Goal: Information Seeking & Learning: Learn about a topic

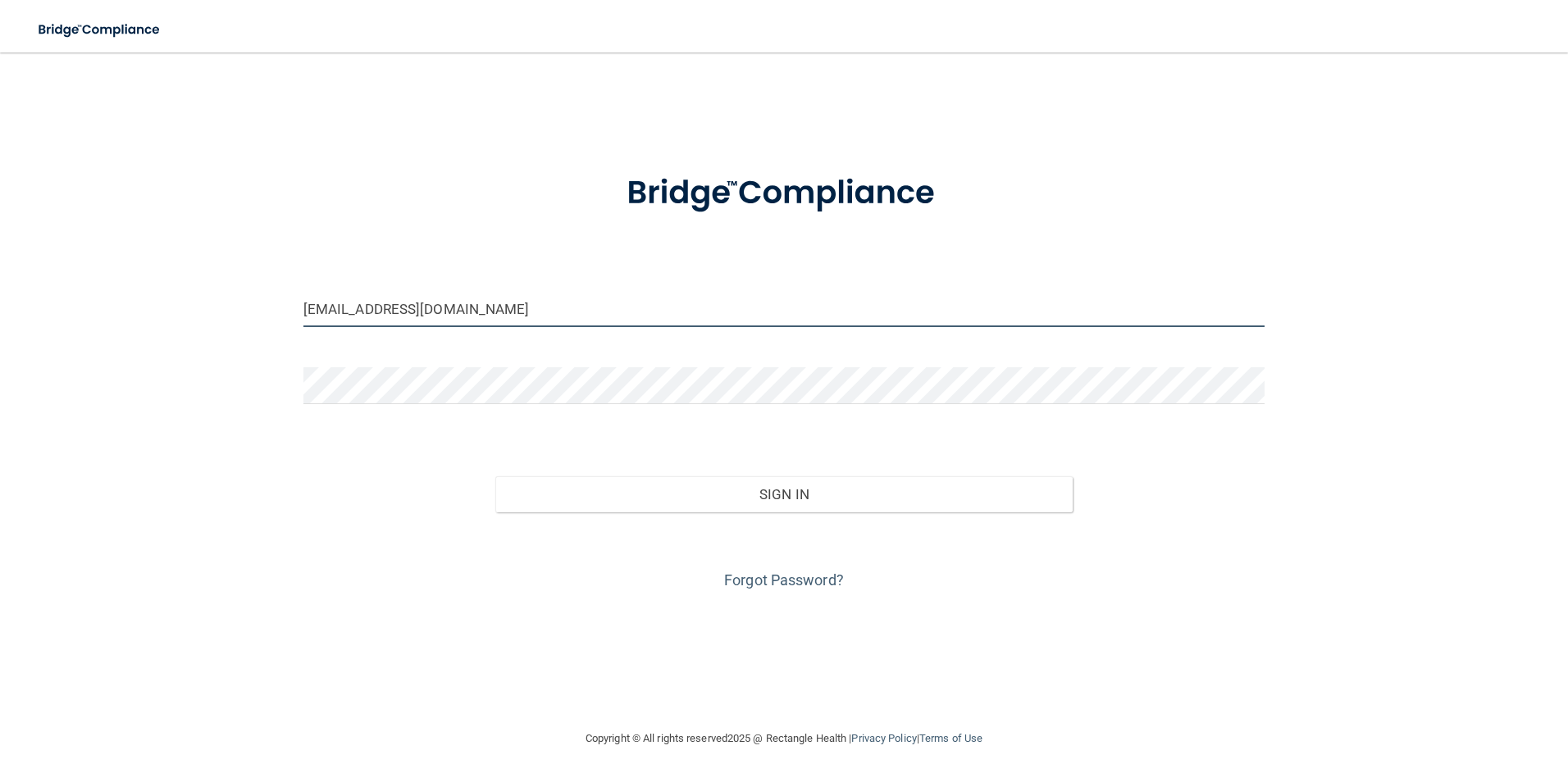
click at [516, 315] on input "[EMAIL_ADDRESS][DOMAIN_NAME]" at bounding box center [785, 308] width 962 height 37
drag, startPoint x: 521, startPoint y: 314, endPoint x: 286, endPoint y: 295, distance: 235.8
click at [286, 295] on div "[EMAIL_ADDRESS][DOMAIN_NAME] Invalid email/password. You don't have permission …" at bounding box center [784, 391] width 1502 height 644
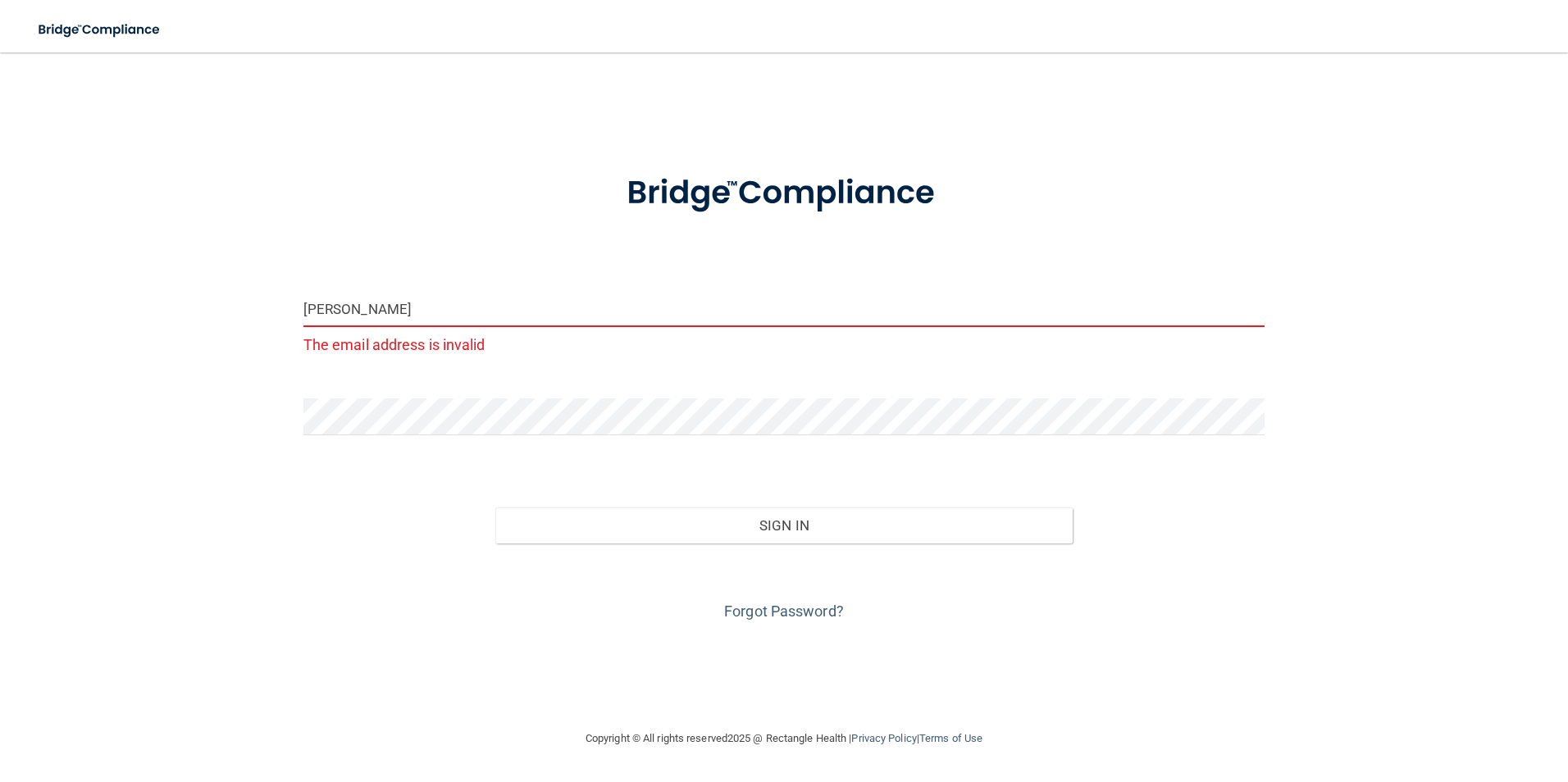
type input "[PERSON_NAME][EMAIL_ADDRESS][DOMAIN_NAME]"
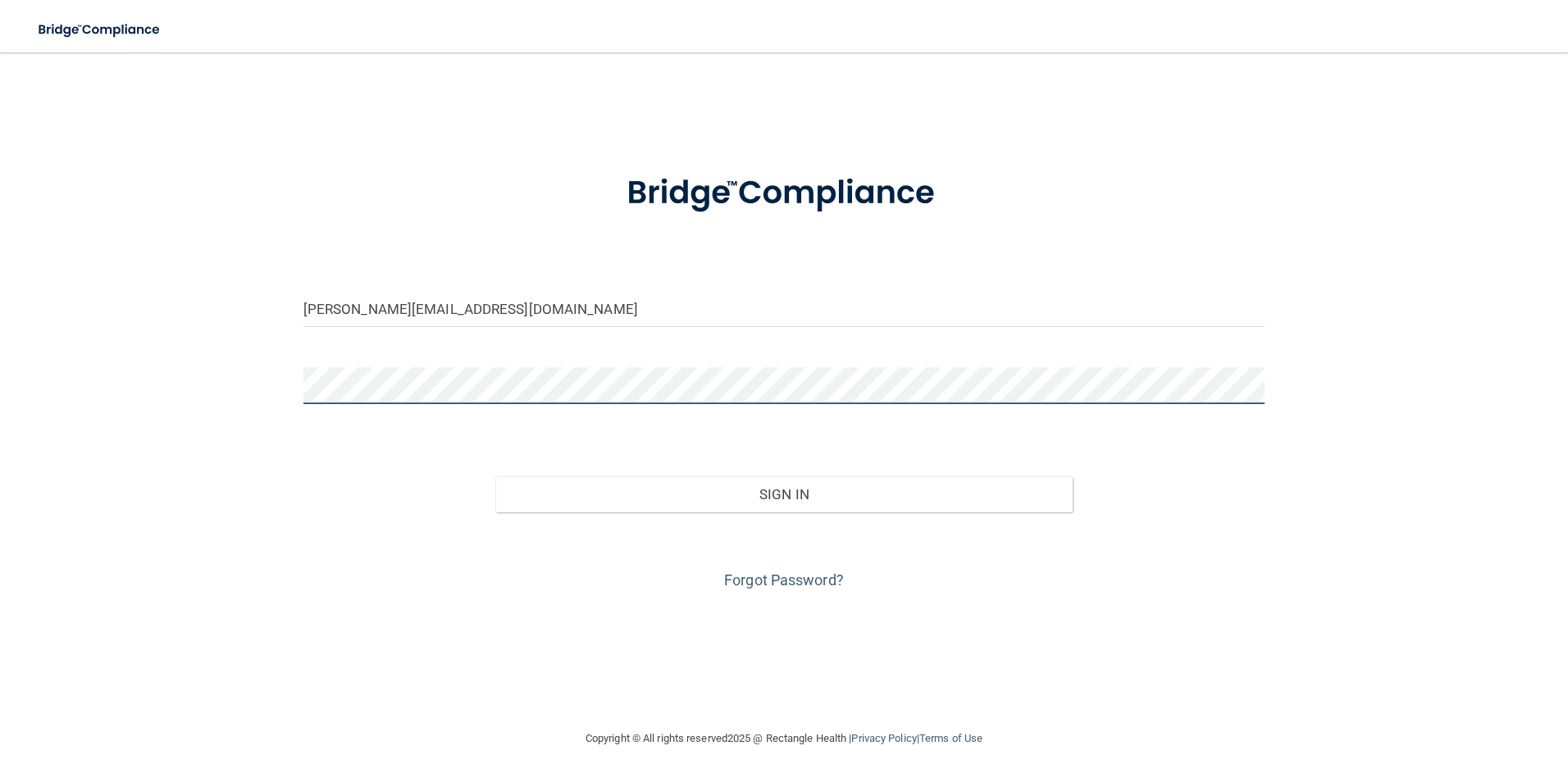
click at [297, 385] on div at bounding box center [784, 391] width 986 height 49
click at [495, 476] on button "Sign In" at bounding box center [784, 494] width 578 height 36
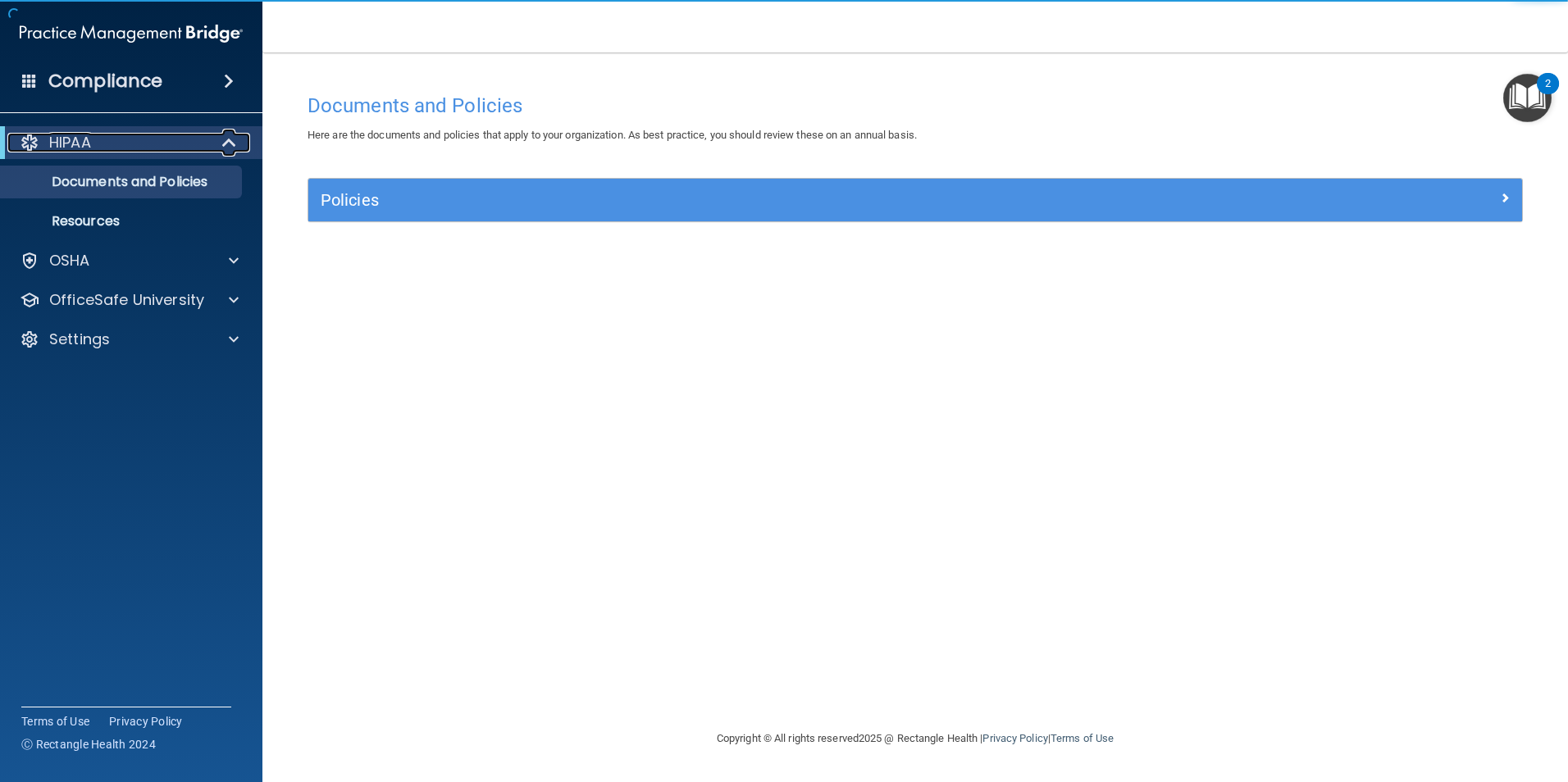
click at [75, 137] on p "HIPAA" at bounding box center [70, 142] width 42 height 20
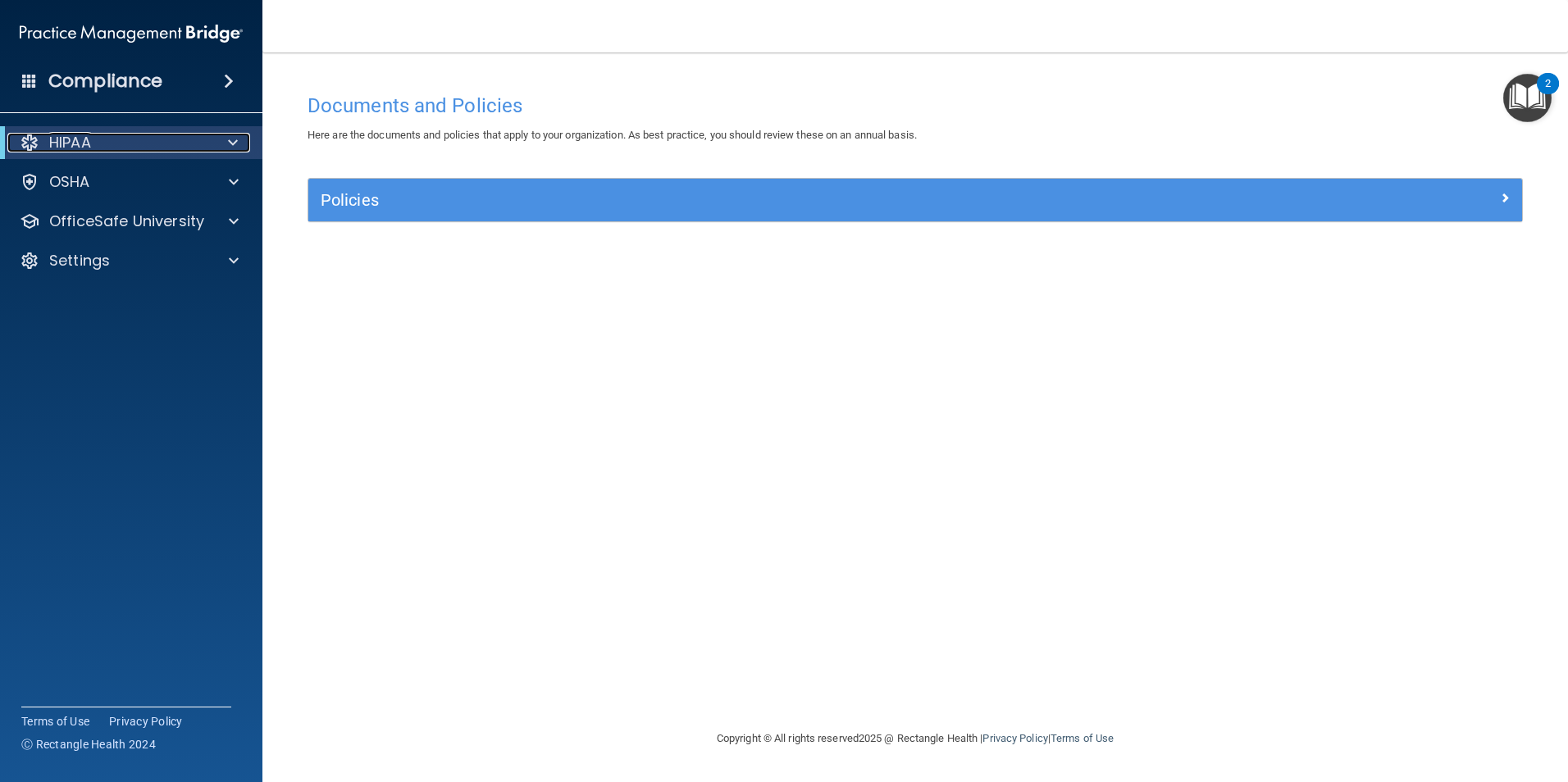
click at [224, 140] on div at bounding box center [230, 142] width 40 height 20
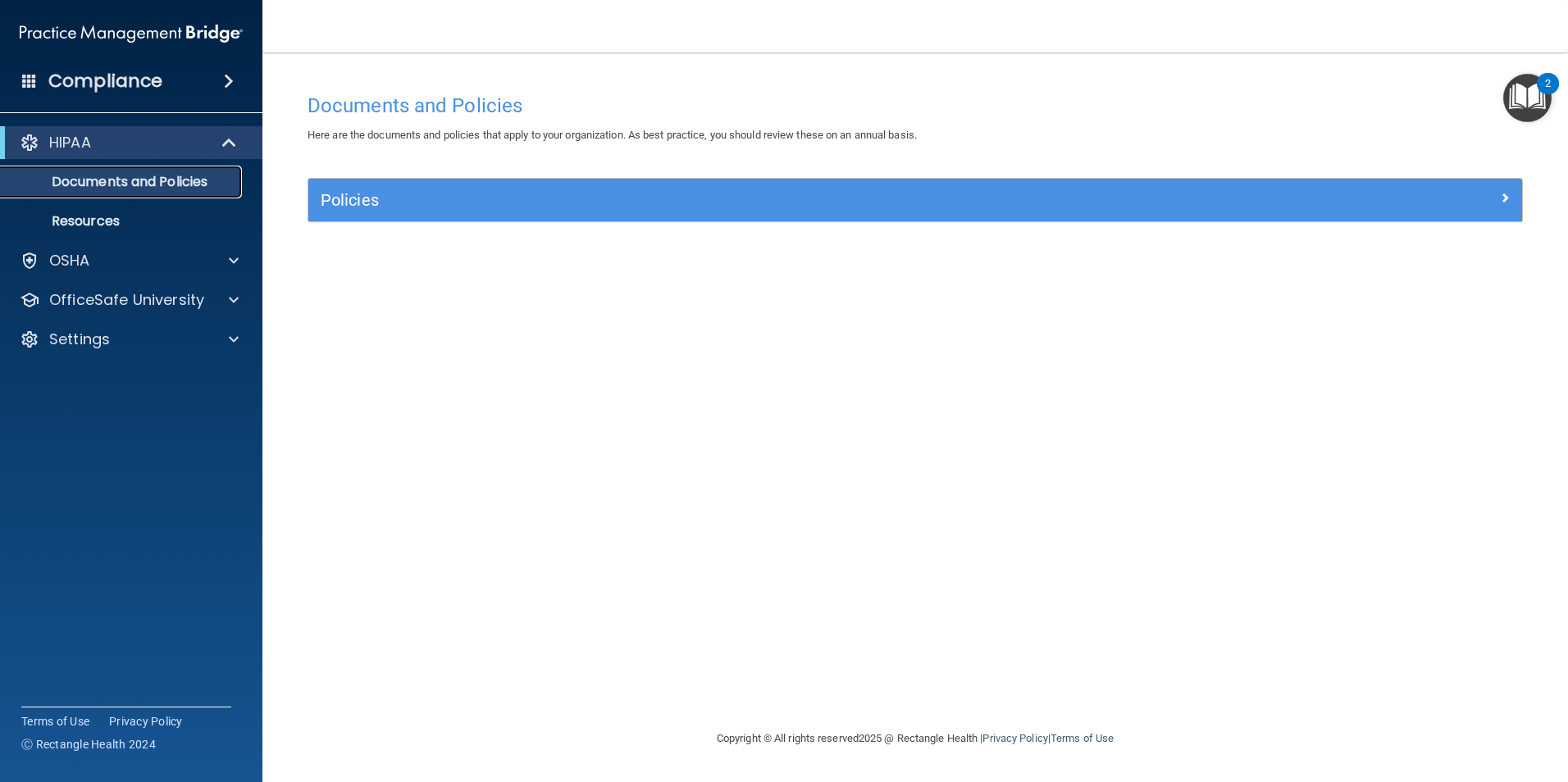
click at [120, 176] on p "Documents and Policies" at bounding box center [123, 182] width 224 height 16
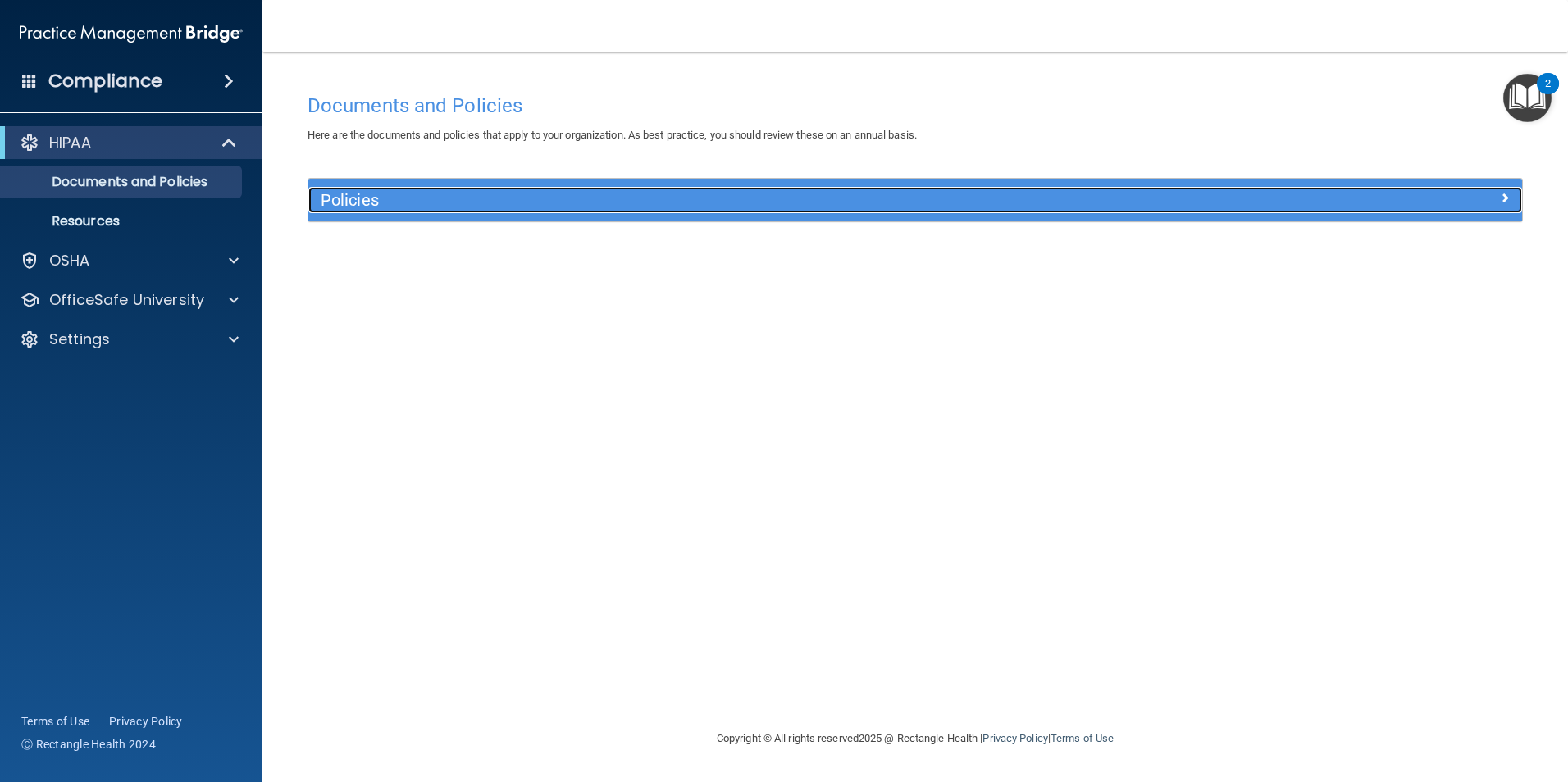
click at [441, 206] on h5 "Policies" at bounding box center [763, 200] width 886 height 18
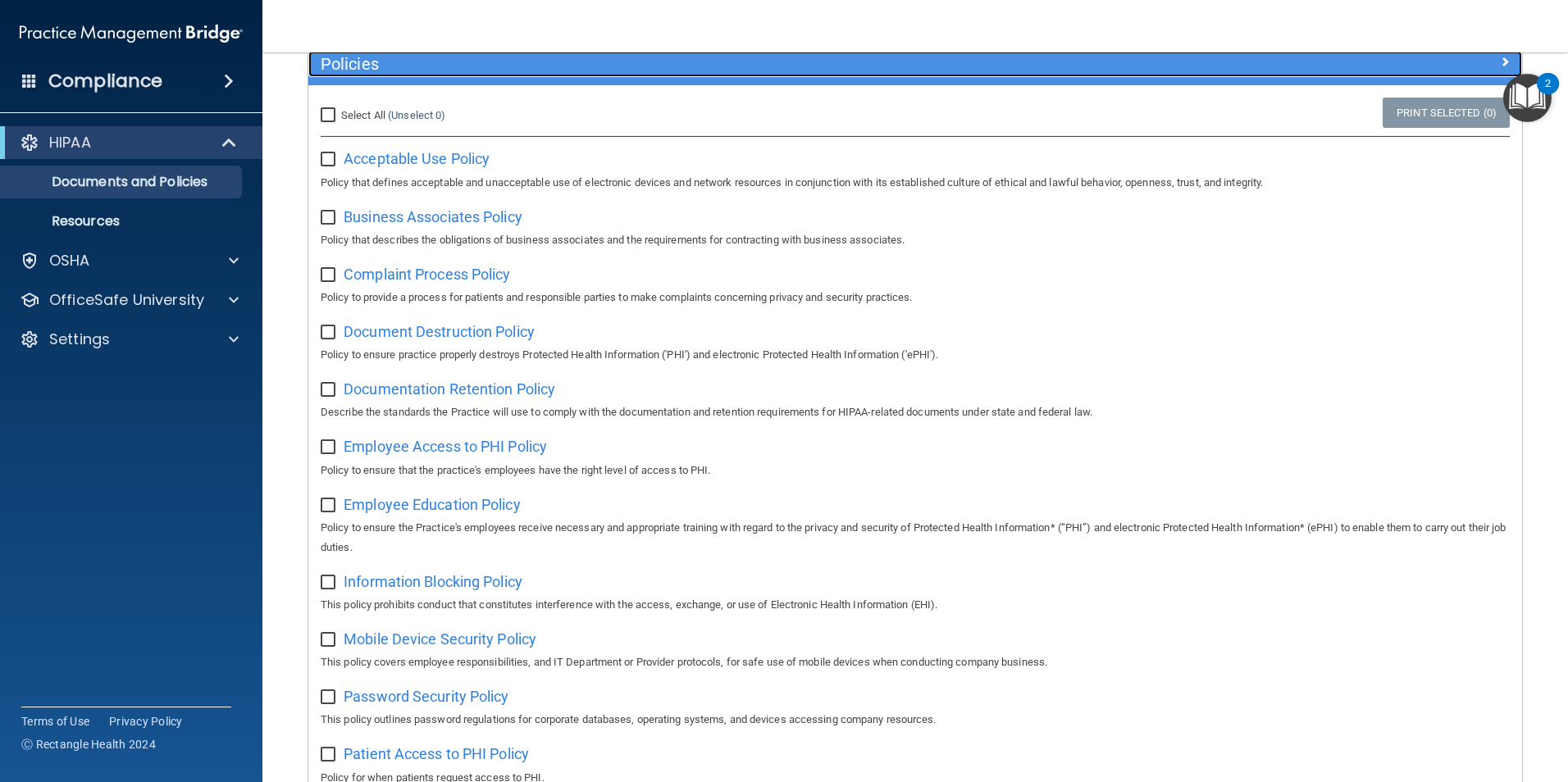
scroll to position [125, 0]
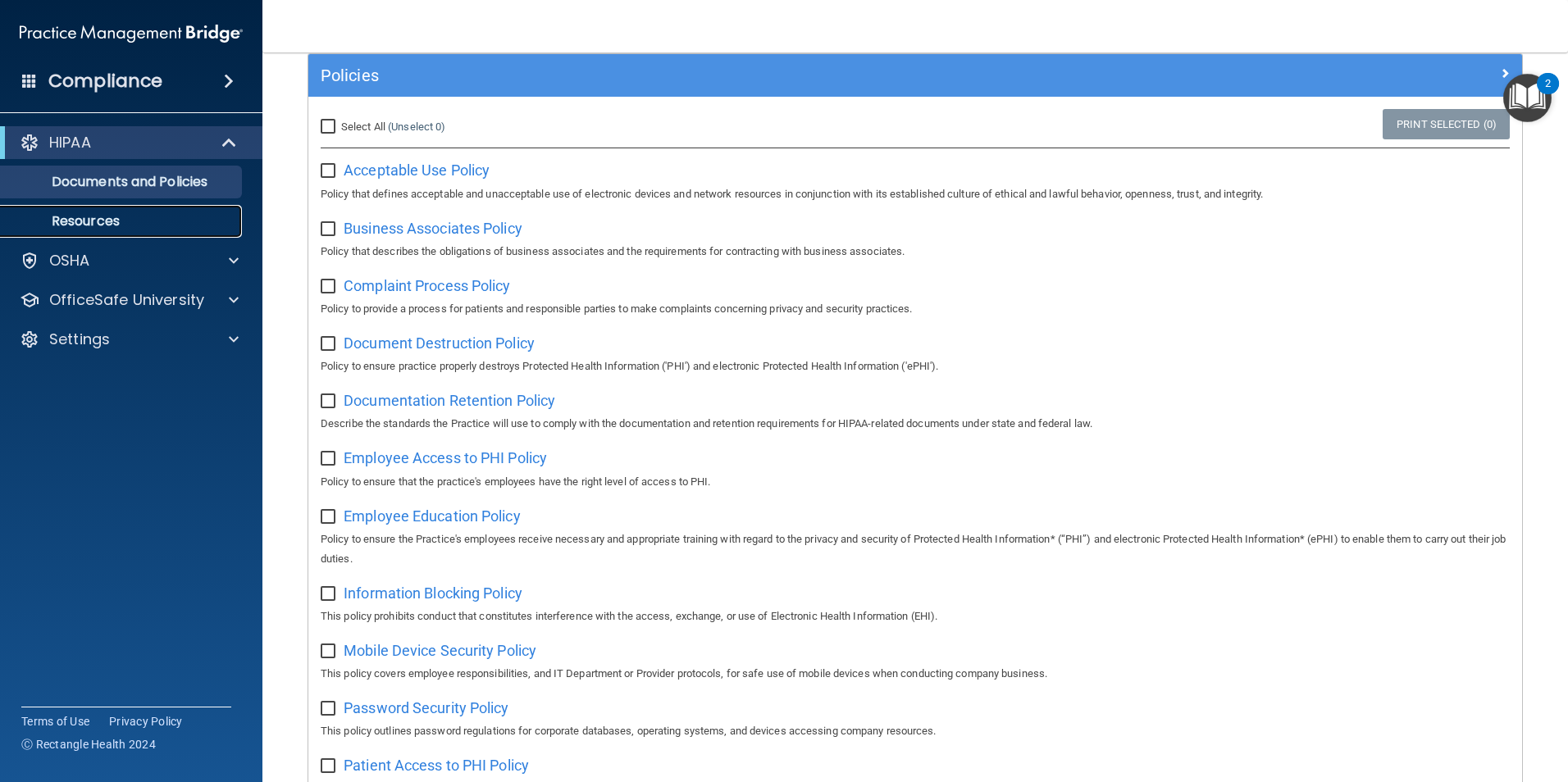
click at [105, 216] on p "Resources" at bounding box center [123, 221] width 224 height 16
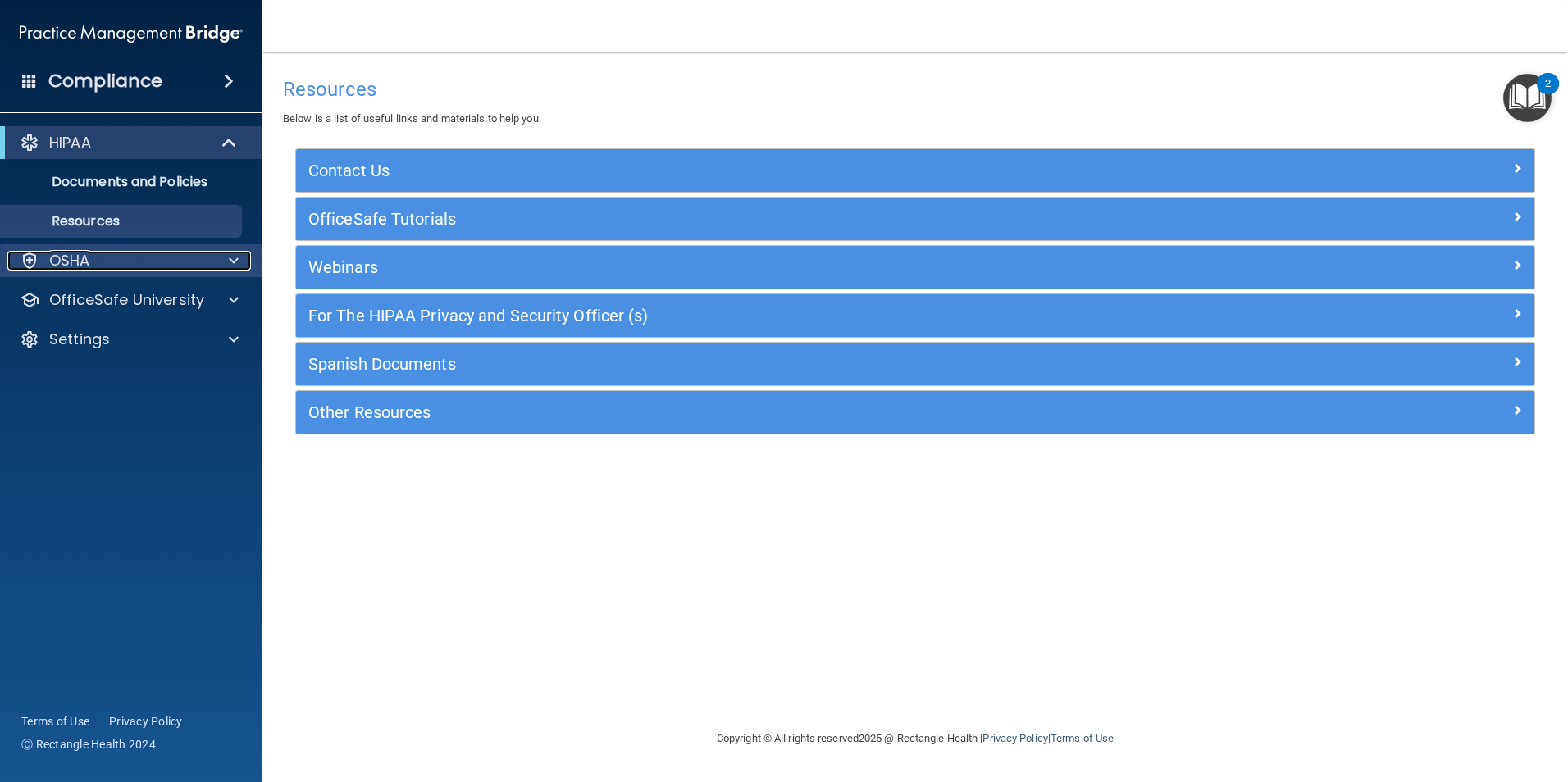
click at [98, 251] on div "OSHA" at bounding box center [109, 261] width 203 height 20
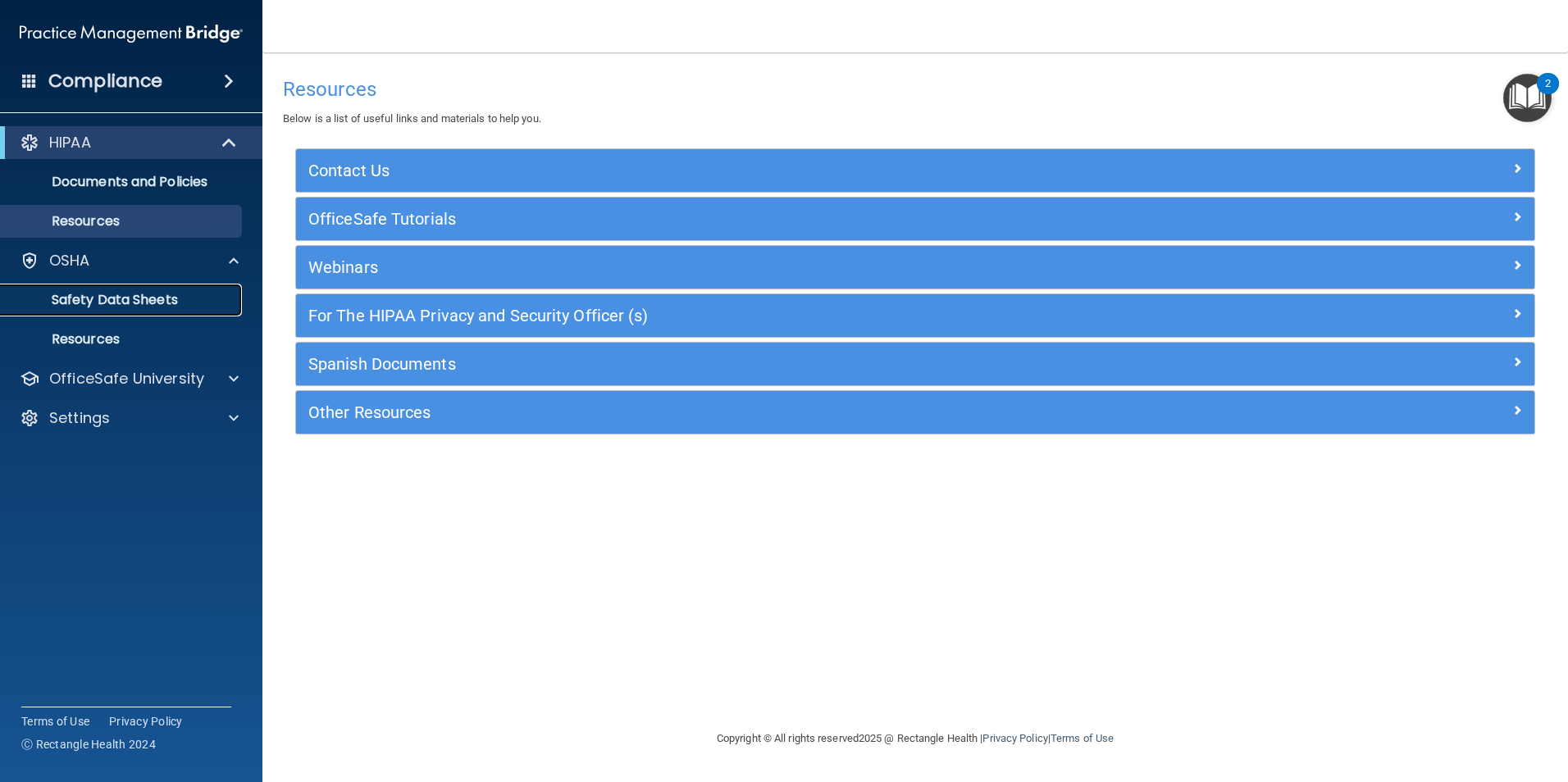
click at [160, 293] on p "Safety Data Sheets" at bounding box center [123, 300] width 224 height 16
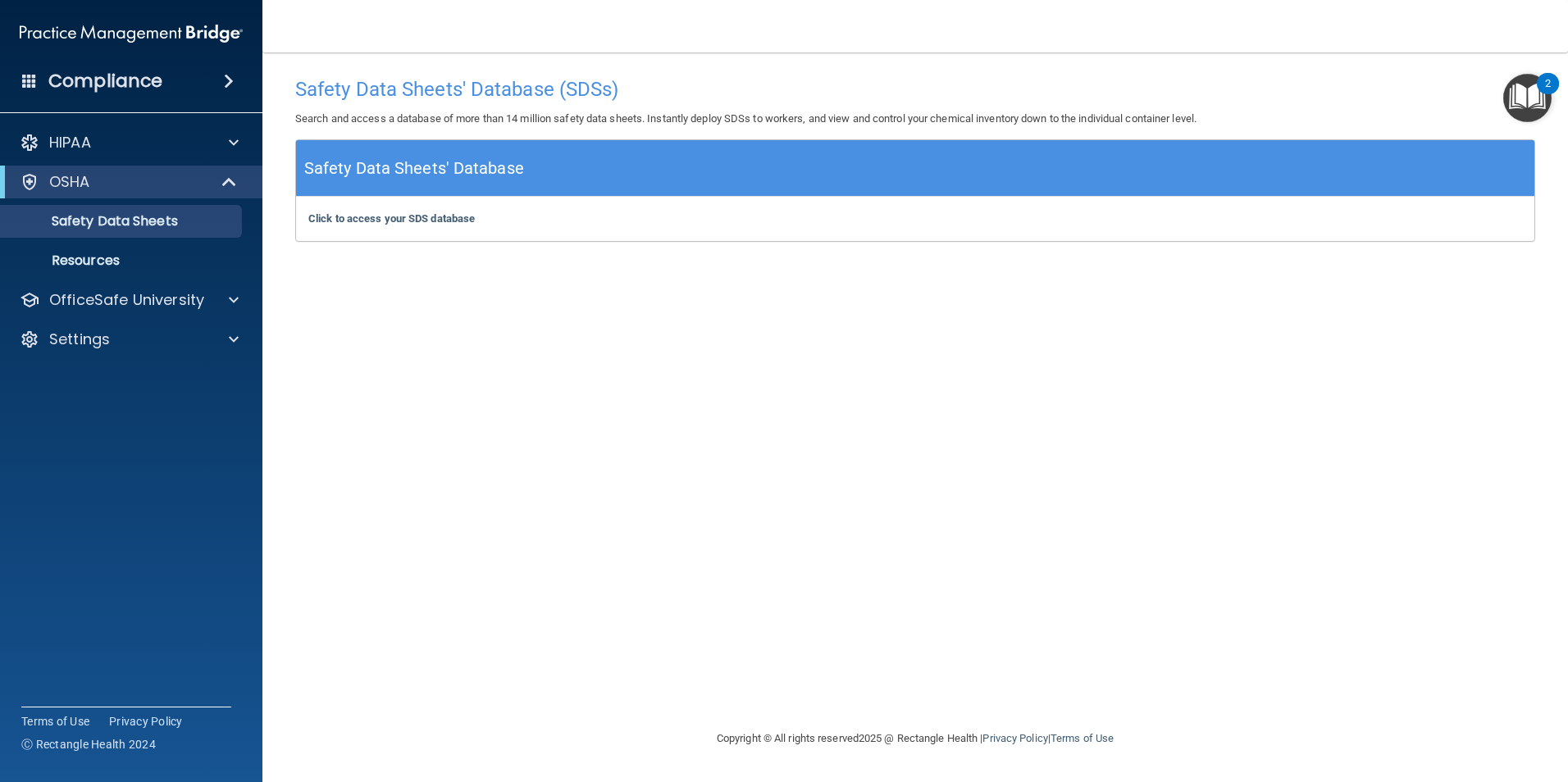
click at [1510, 107] on img "Open Resource Center, 2 new notifications" at bounding box center [1527, 98] width 49 height 49
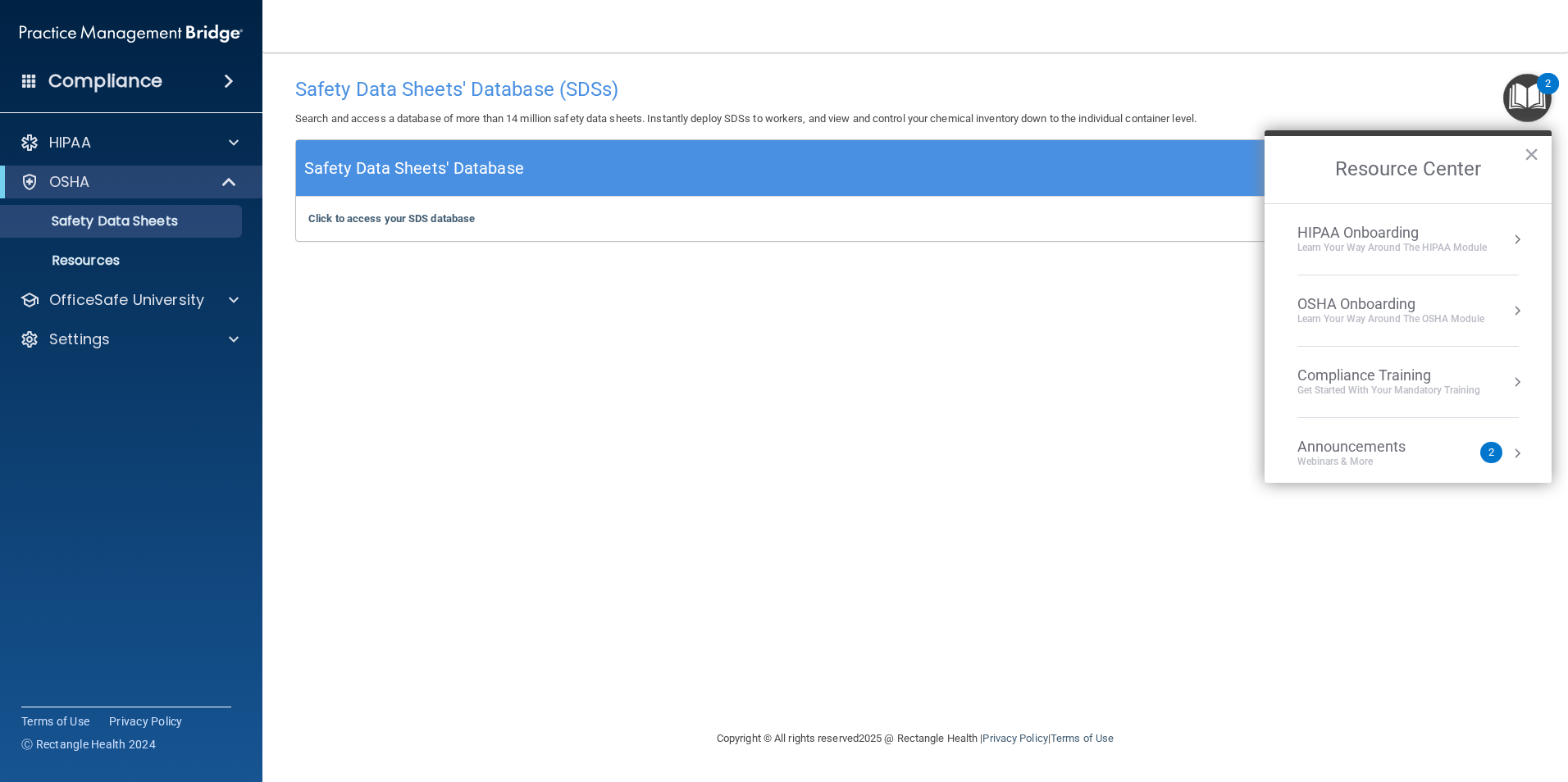
click at [1415, 239] on div "HIPAA Onboarding" at bounding box center [1392, 233] width 189 height 18
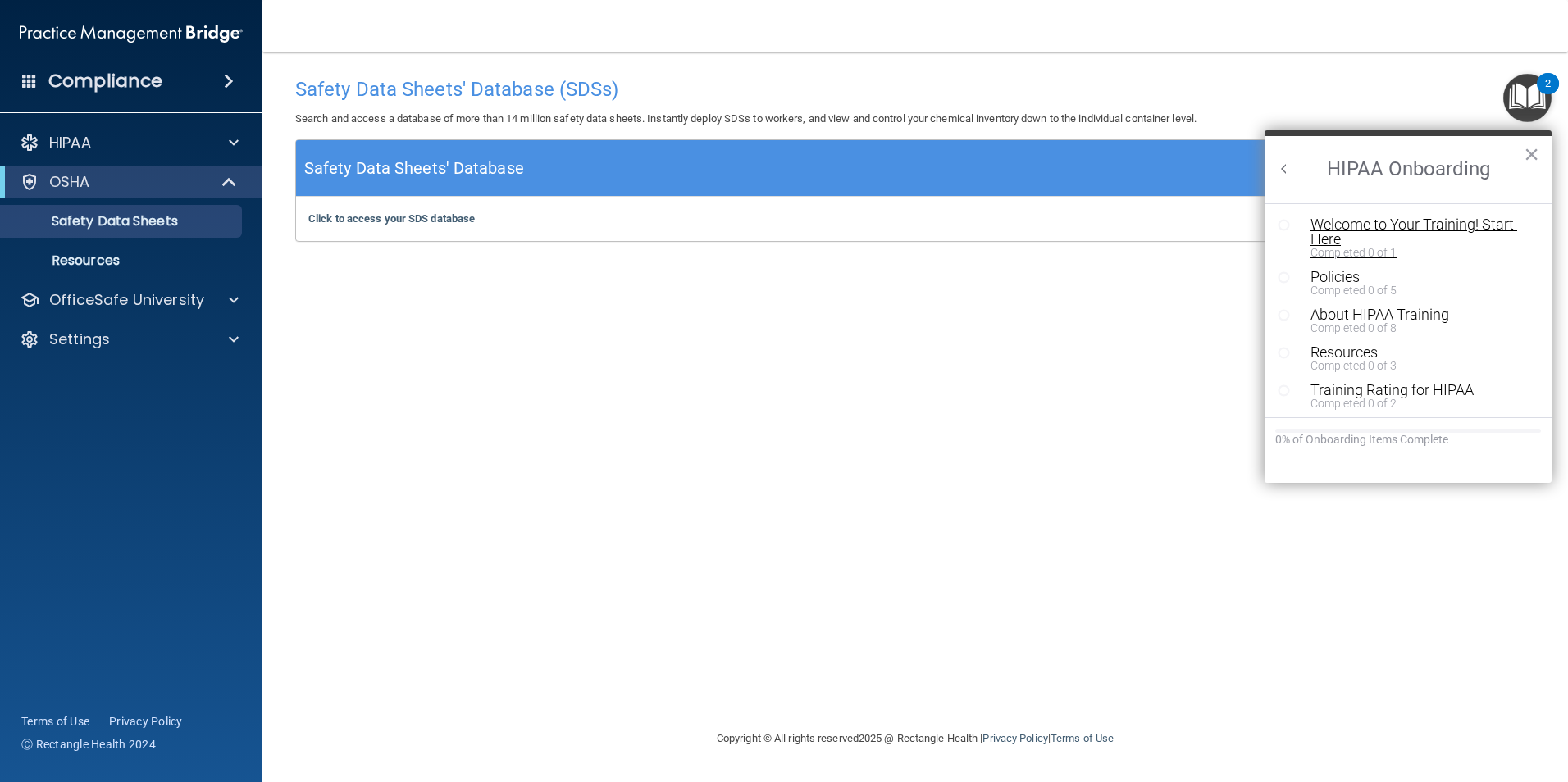
click at [1414, 223] on div "Welcome to Your Training! Start Here" at bounding box center [1414, 232] width 207 height 30
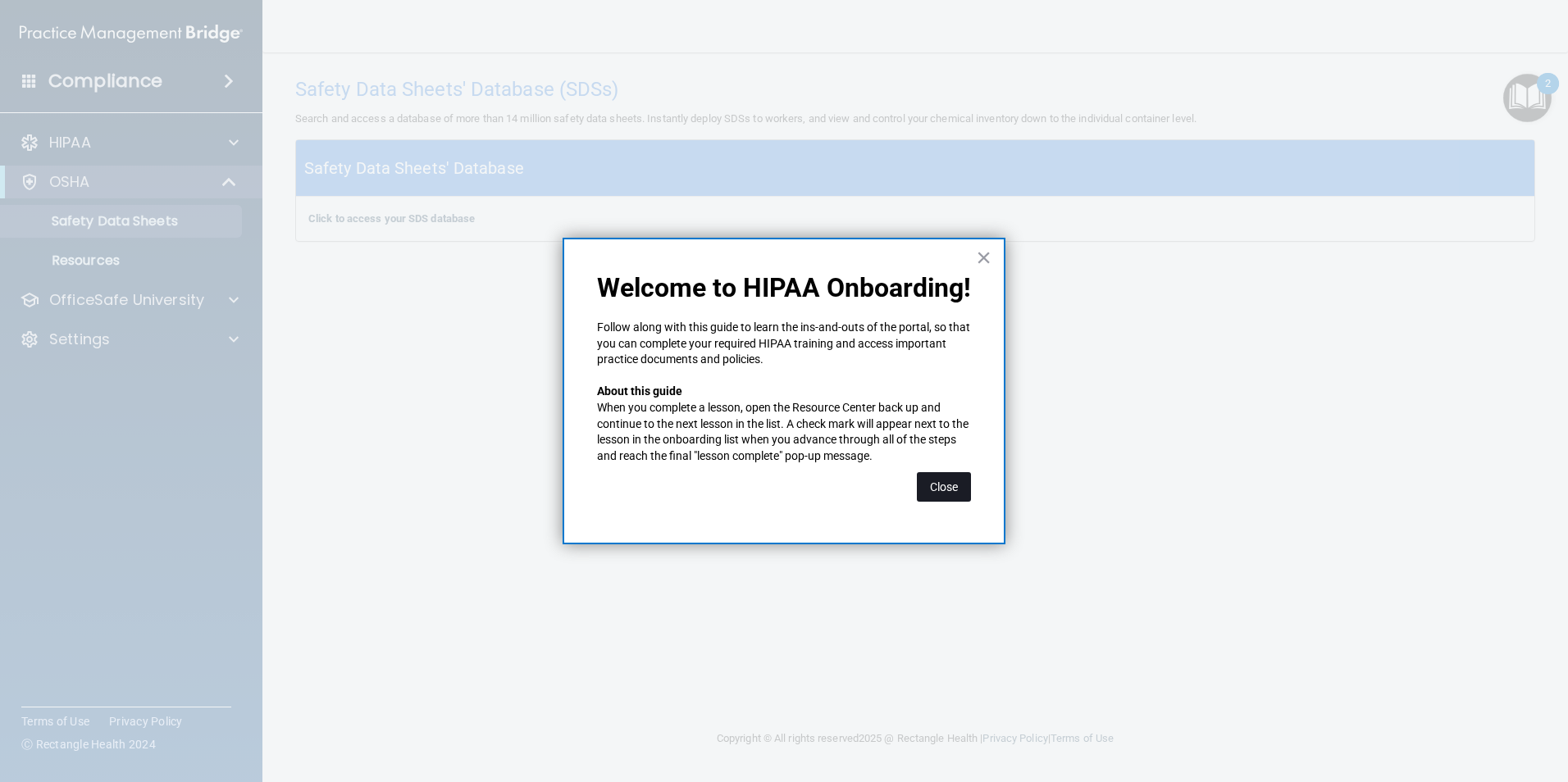
click at [949, 494] on button "Close" at bounding box center [943, 487] width 54 height 30
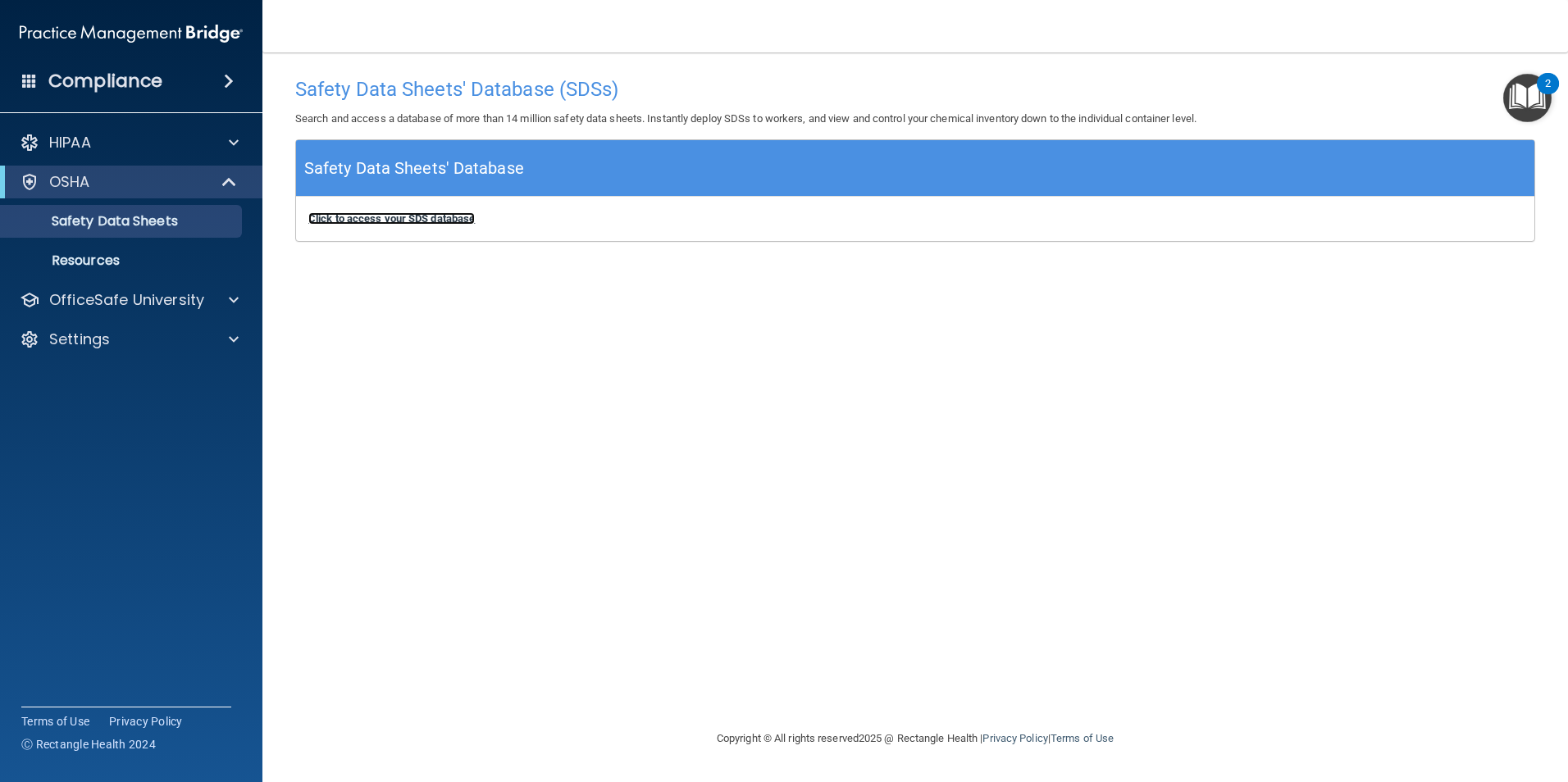
click at [440, 220] on b "Click to access your SDS database" at bounding box center [392, 218] width 166 height 12
click at [119, 135] on div "HIPAA" at bounding box center [109, 142] width 203 height 20
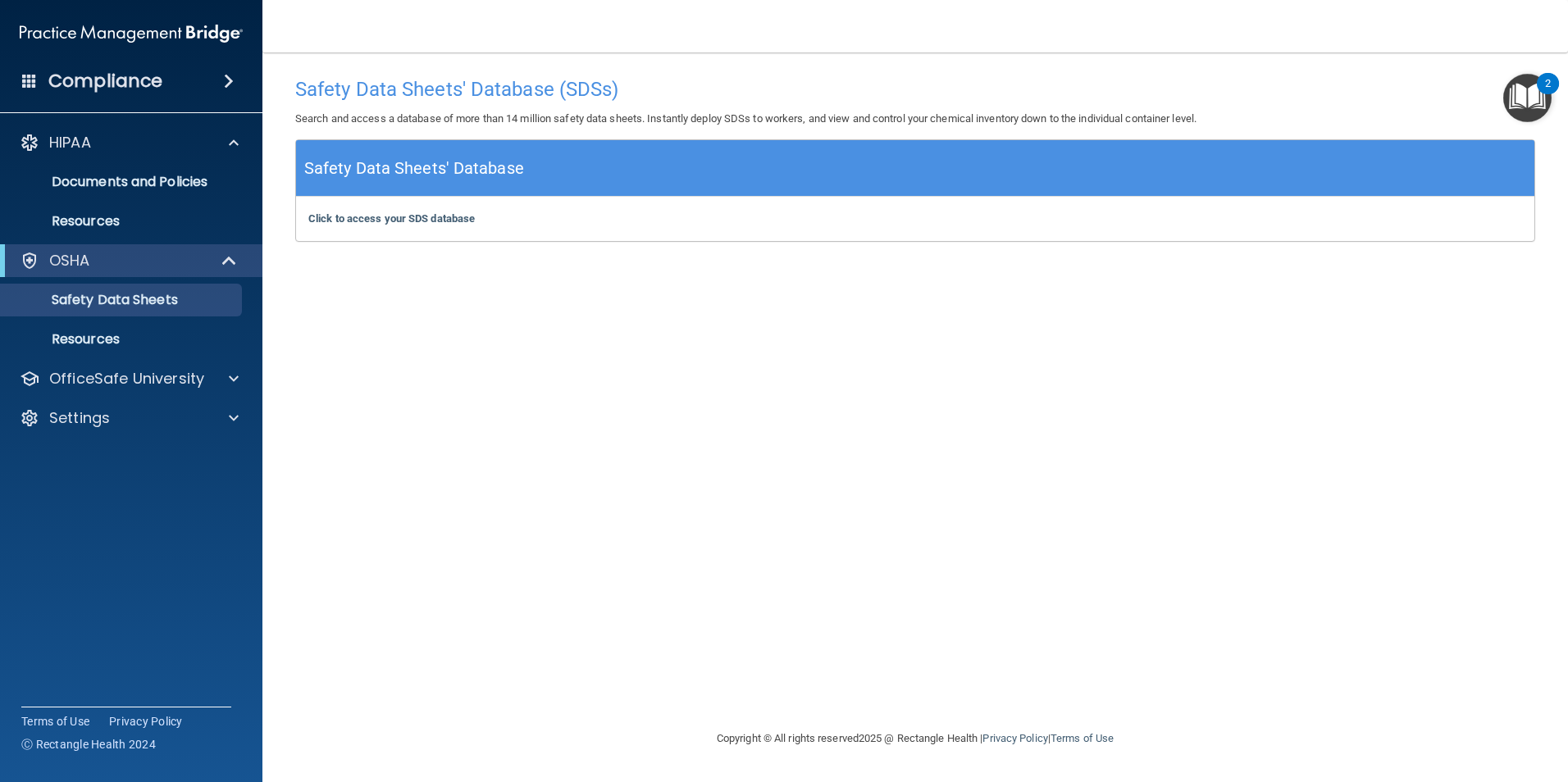
click at [140, 82] on h4 "Compliance" at bounding box center [106, 81] width 114 height 23
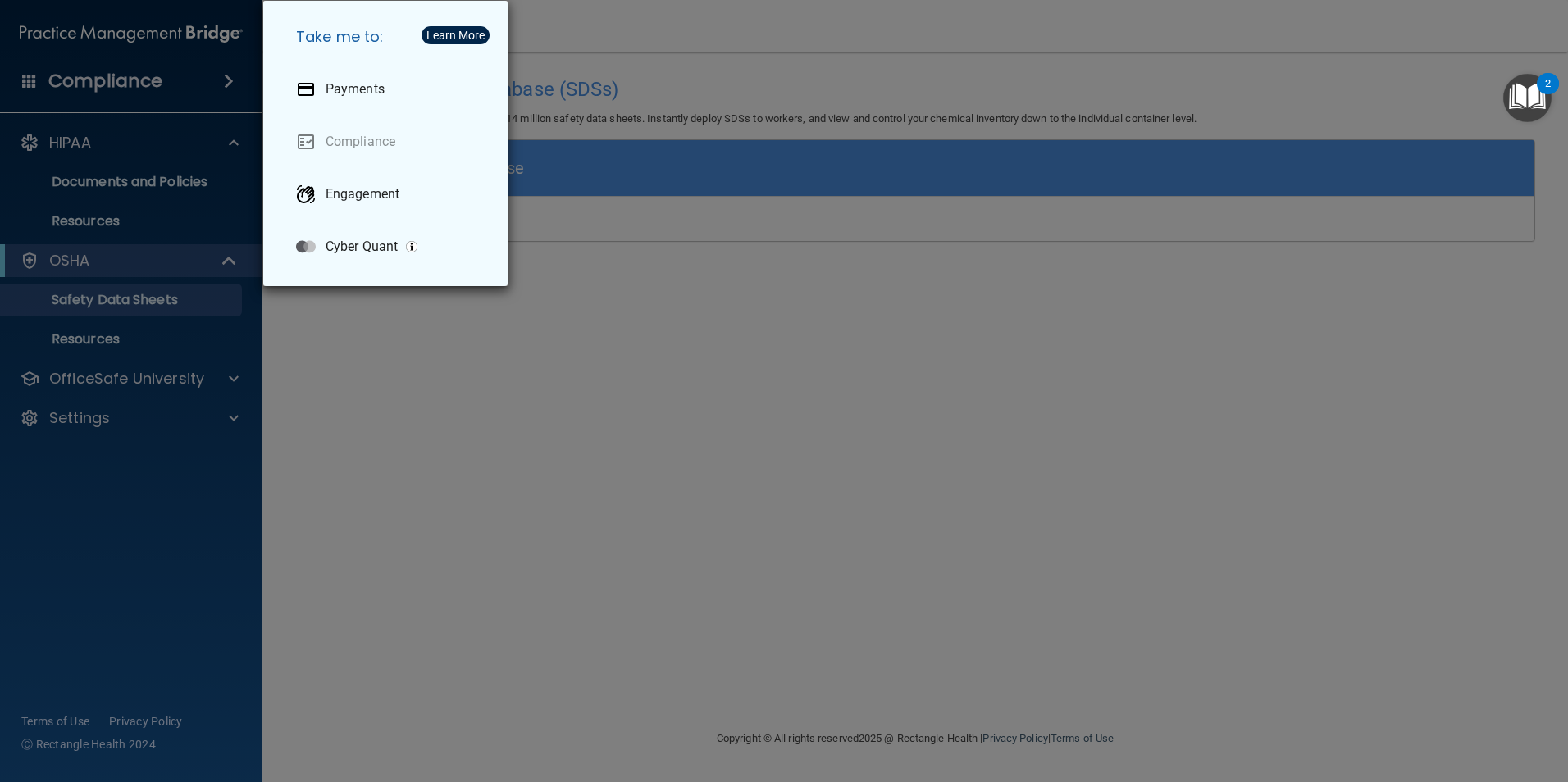
click at [224, 82] on div "Take me to: Payments Compliance Engagement Cyber Quant" at bounding box center [784, 391] width 1568 height 782
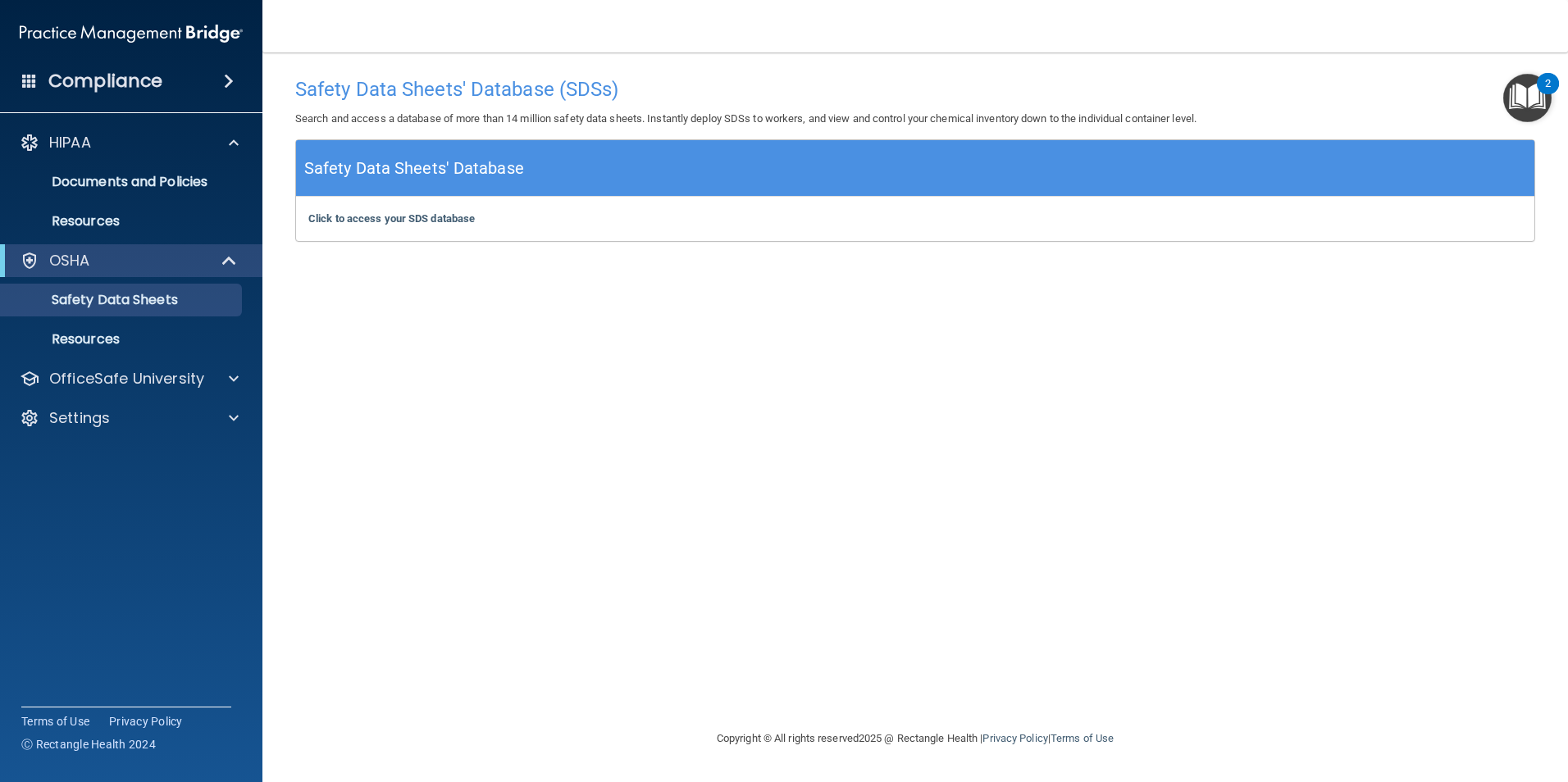
click at [227, 81] on span at bounding box center [229, 82] width 10 height 20
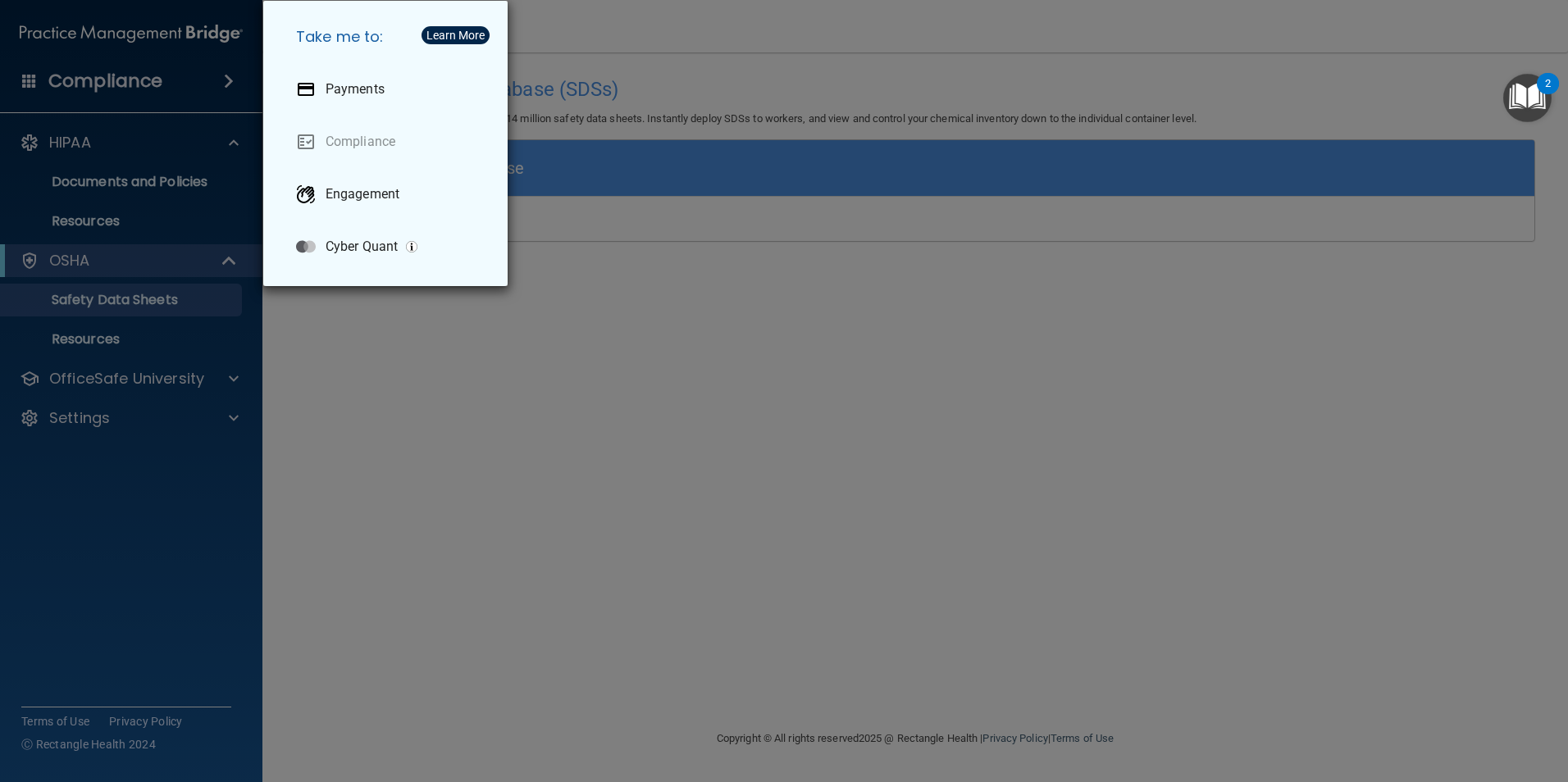
click at [142, 140] on div "Take me to: Payments Compliance Engagement Cyber Quant" at bounding box center [784, 391] width 1568 height 782
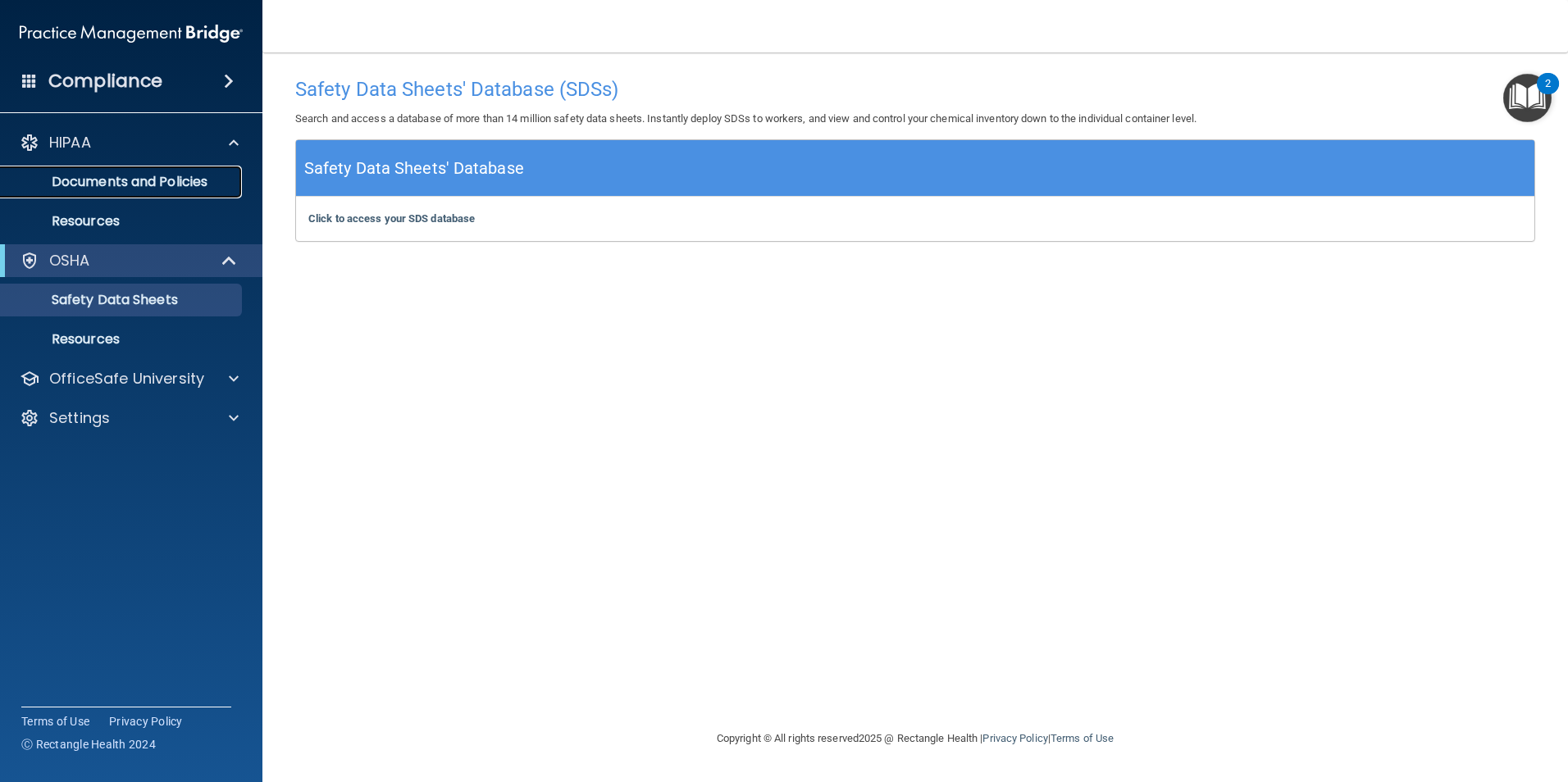
click at [123, 187] on p "Documents and Policies" at bounding box center [123, 182] width 224 height 16
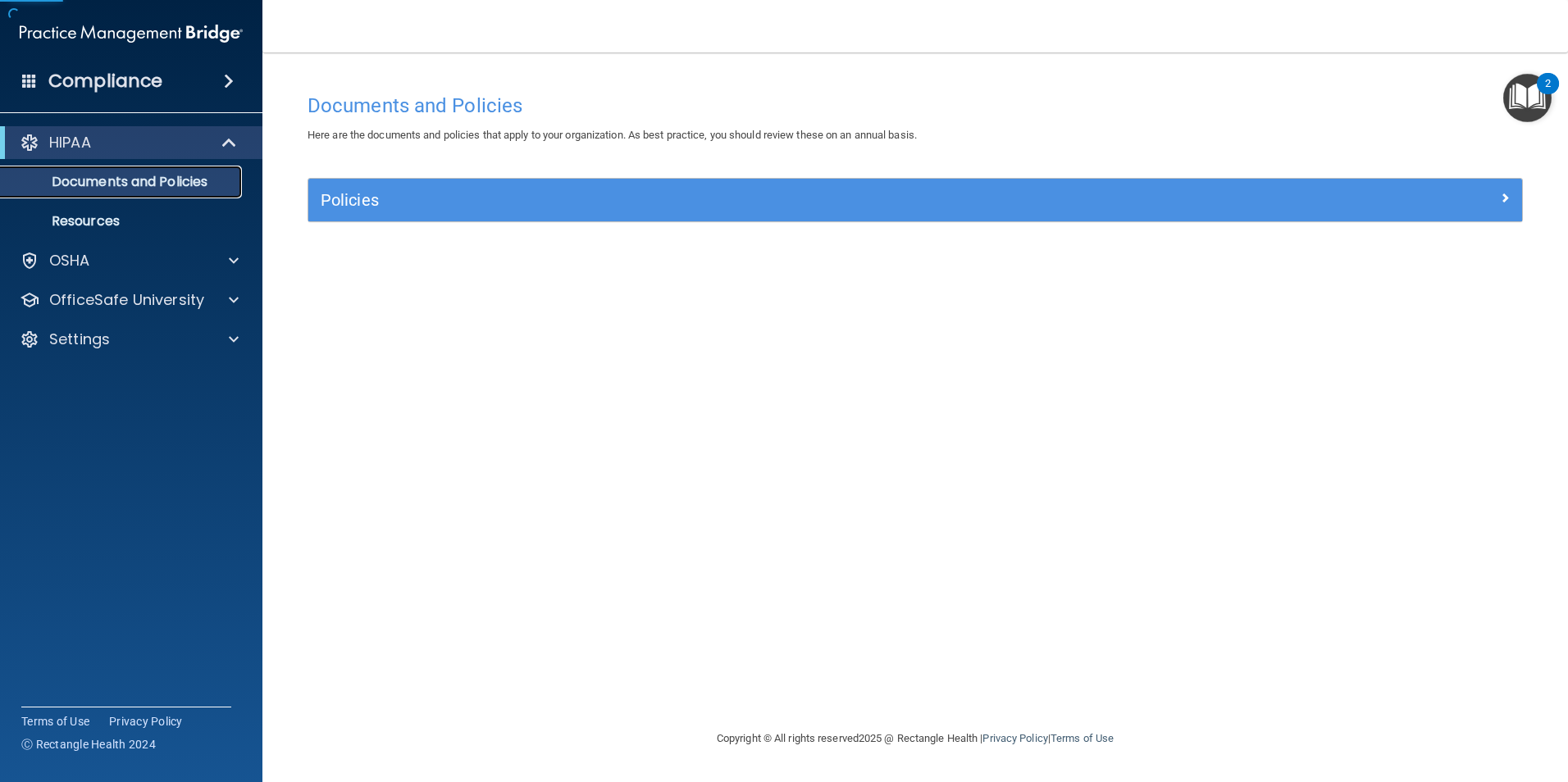
click at [123, 187] on p "Documents and Policies" at bounding box center [123, 182] width 224 height 16
click at [154, 193] on link "Documents and Policies" at bounding box center [113, 181] width 258 height 33
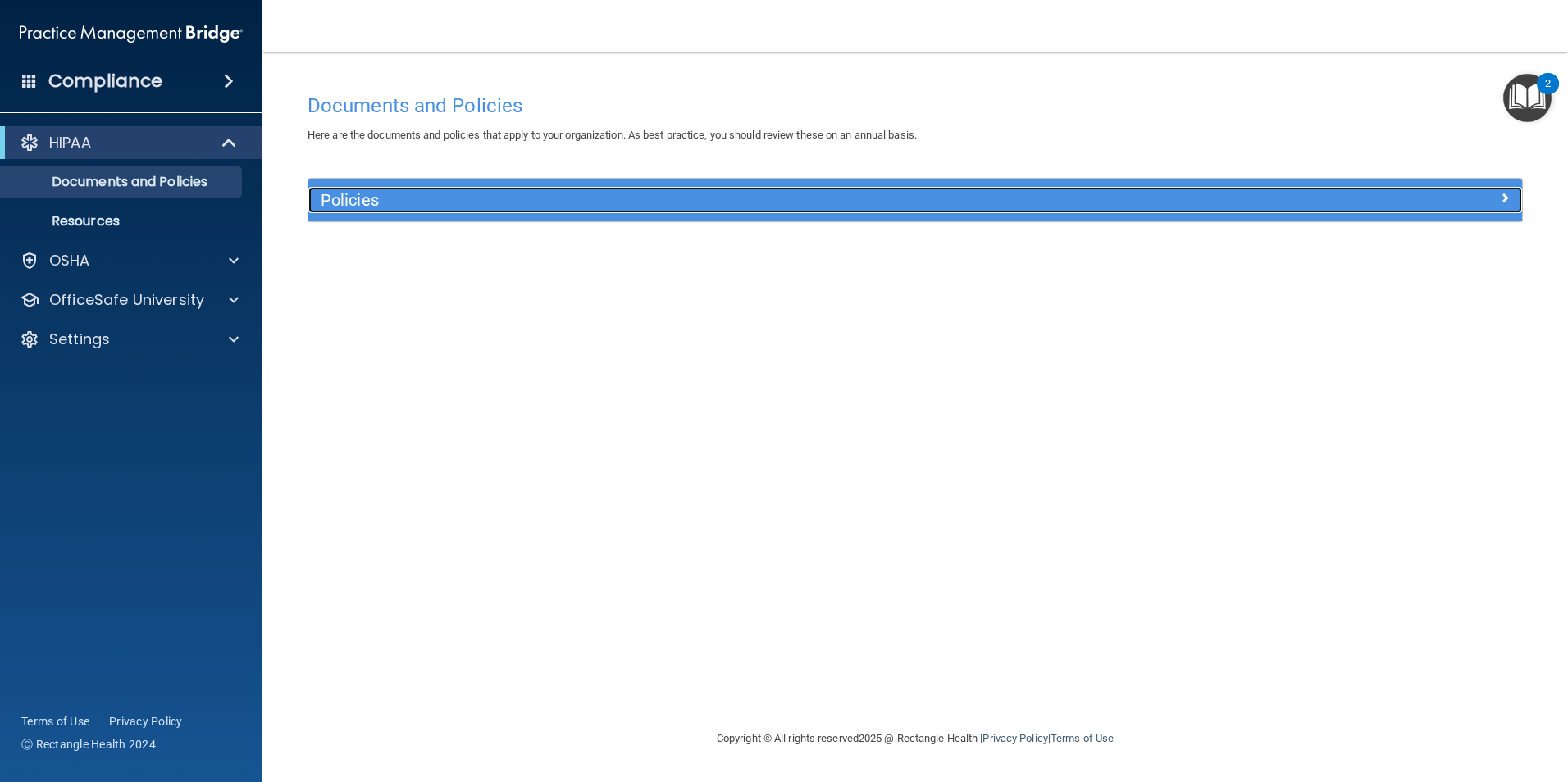
click at [393, 193] on h5 "Policies" at bounding box center [763, 200] width 886 height 18
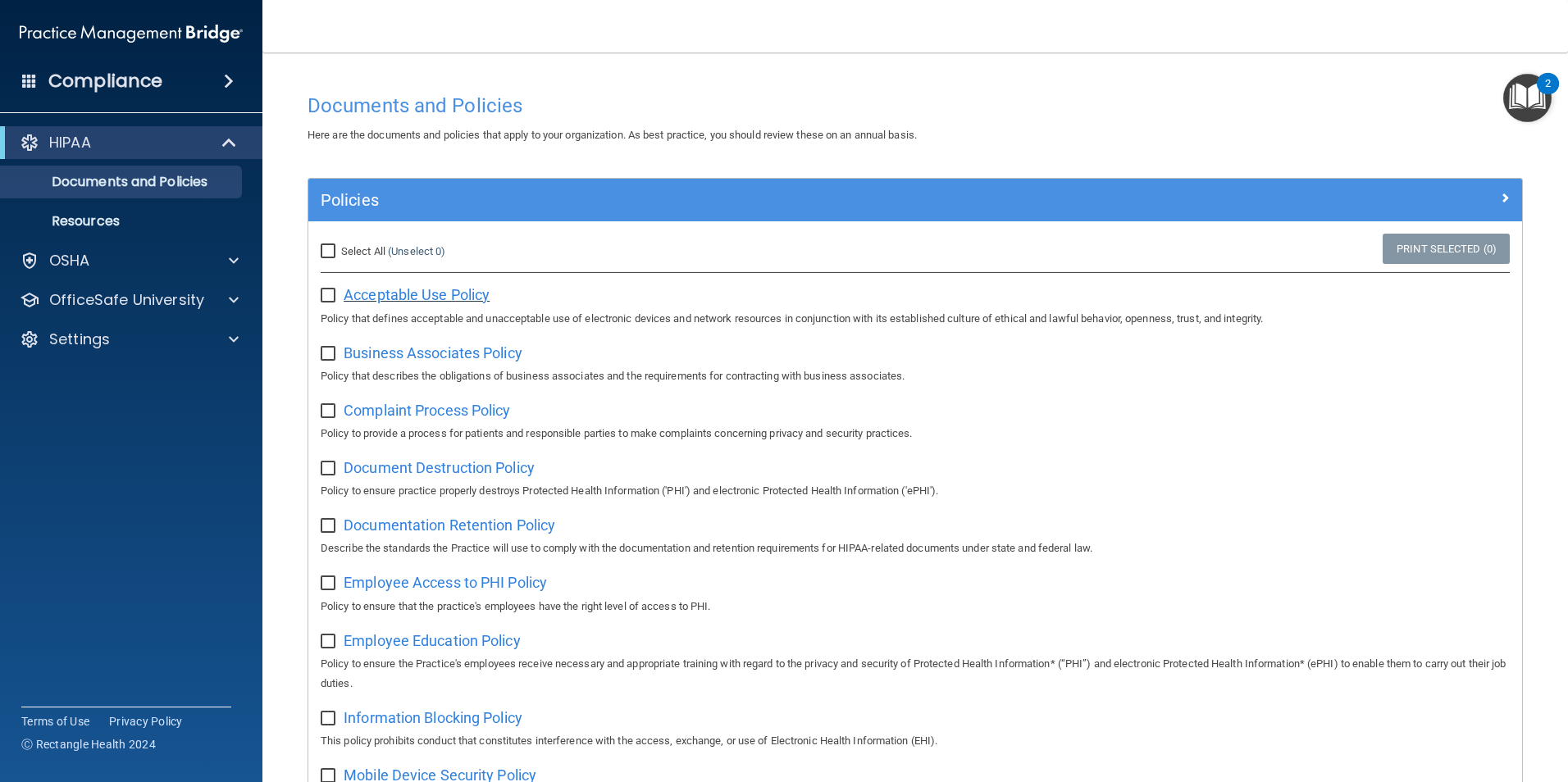
click at [422, 295] on span "Acceptable Use Policy" at bounding box center [416, 294] width 146 height 17
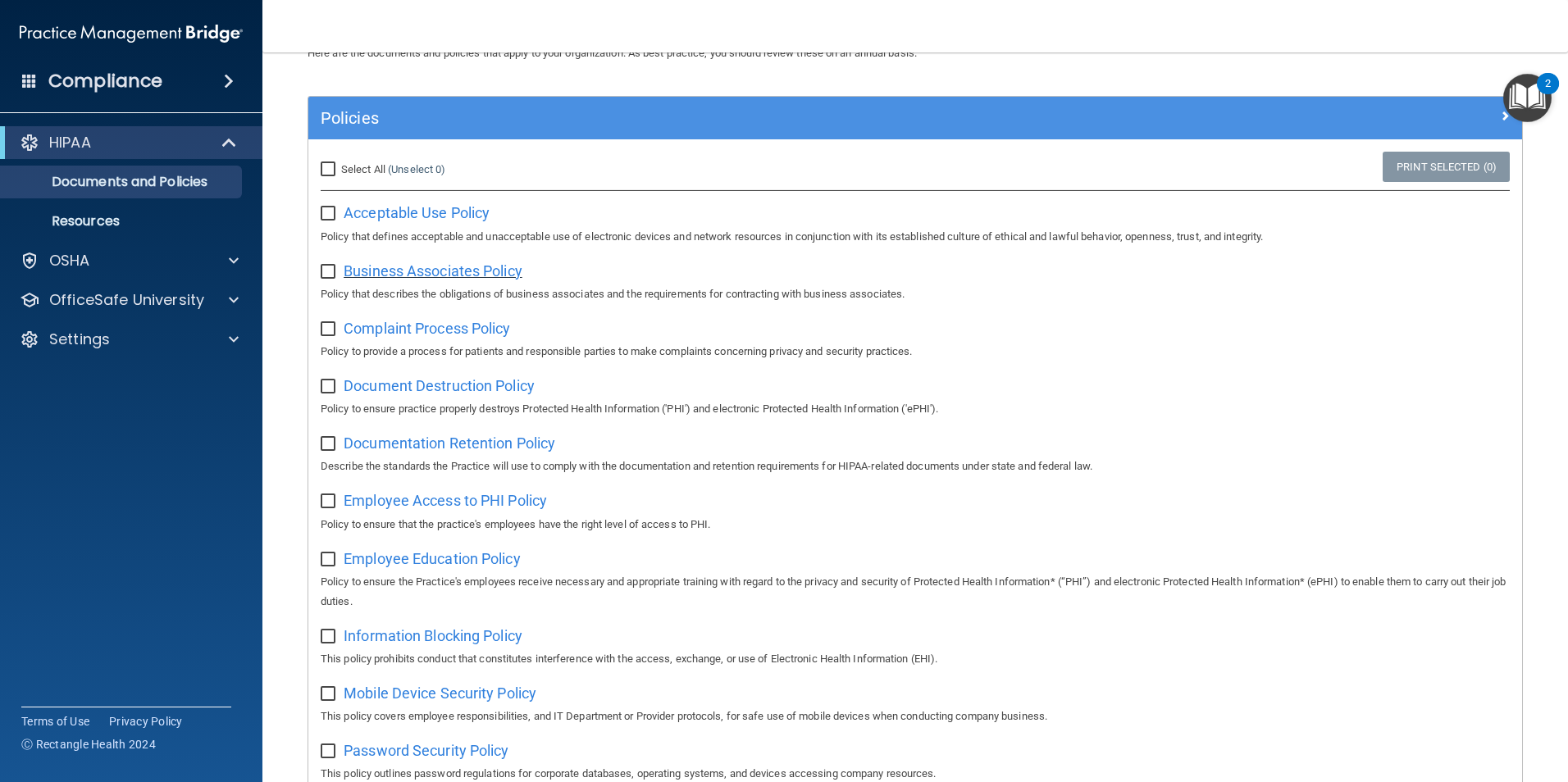
click at [463, 271] on span "Business Associates Policy" at bounding box center [432, 270] width 178 height 17
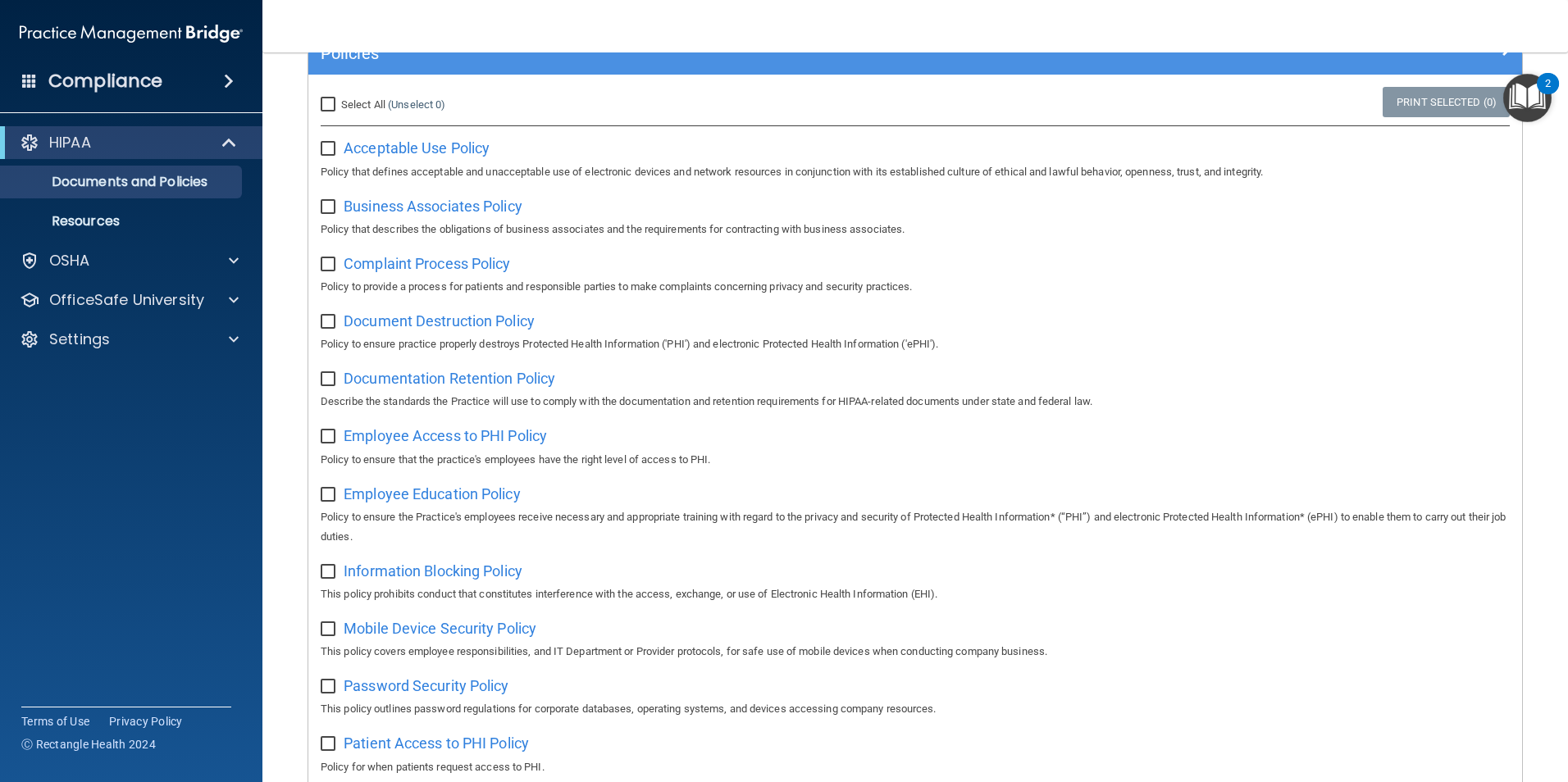
scroll to position [0, 0]
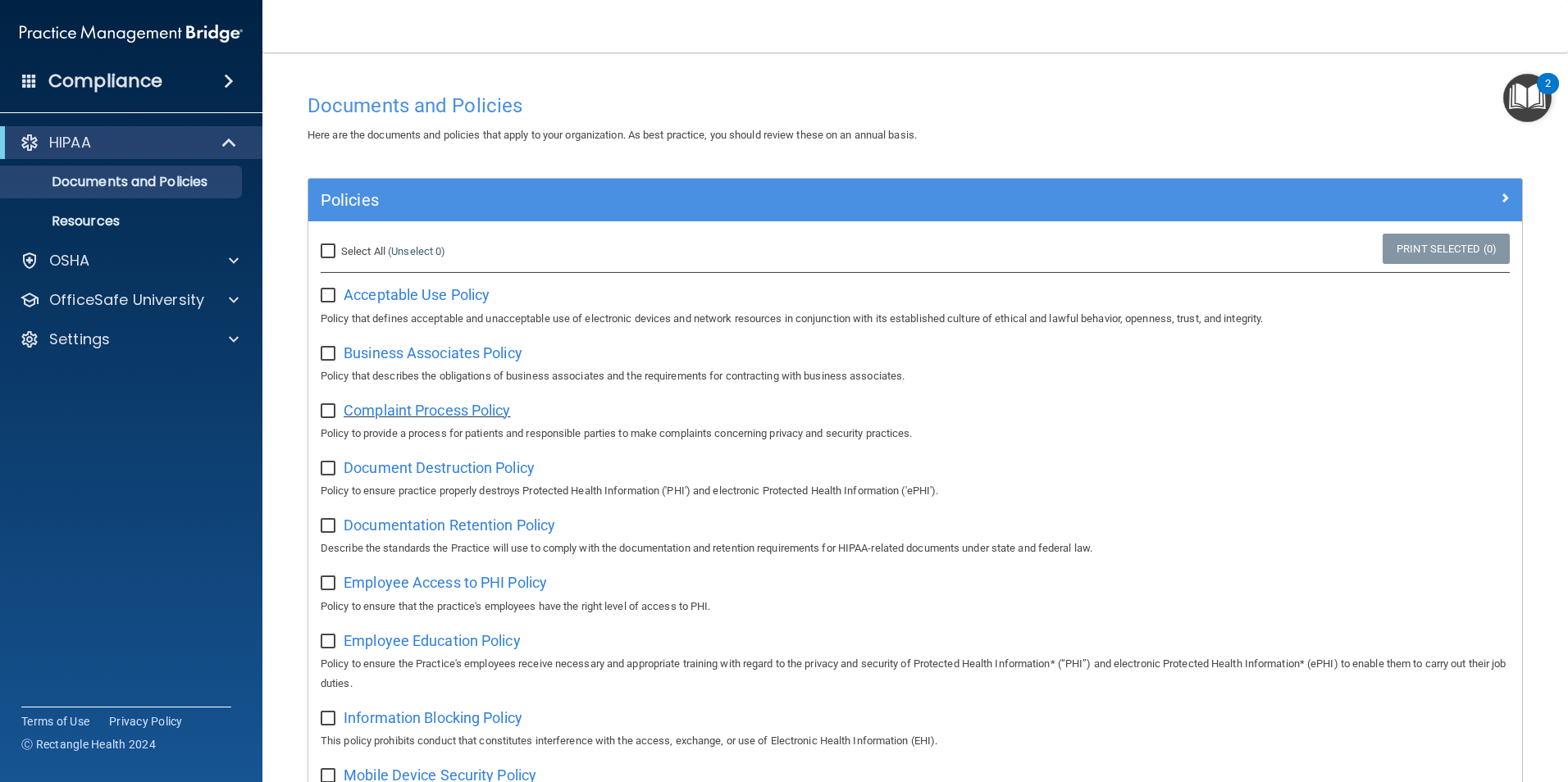
click at [452, 410] on span "Complaint Process Policy" at bounding box center [426, 409] width 166 height 17
click at [457, 409] on span "Complaint Process Policy" at bounding box center [426, 409] width 166 height 17
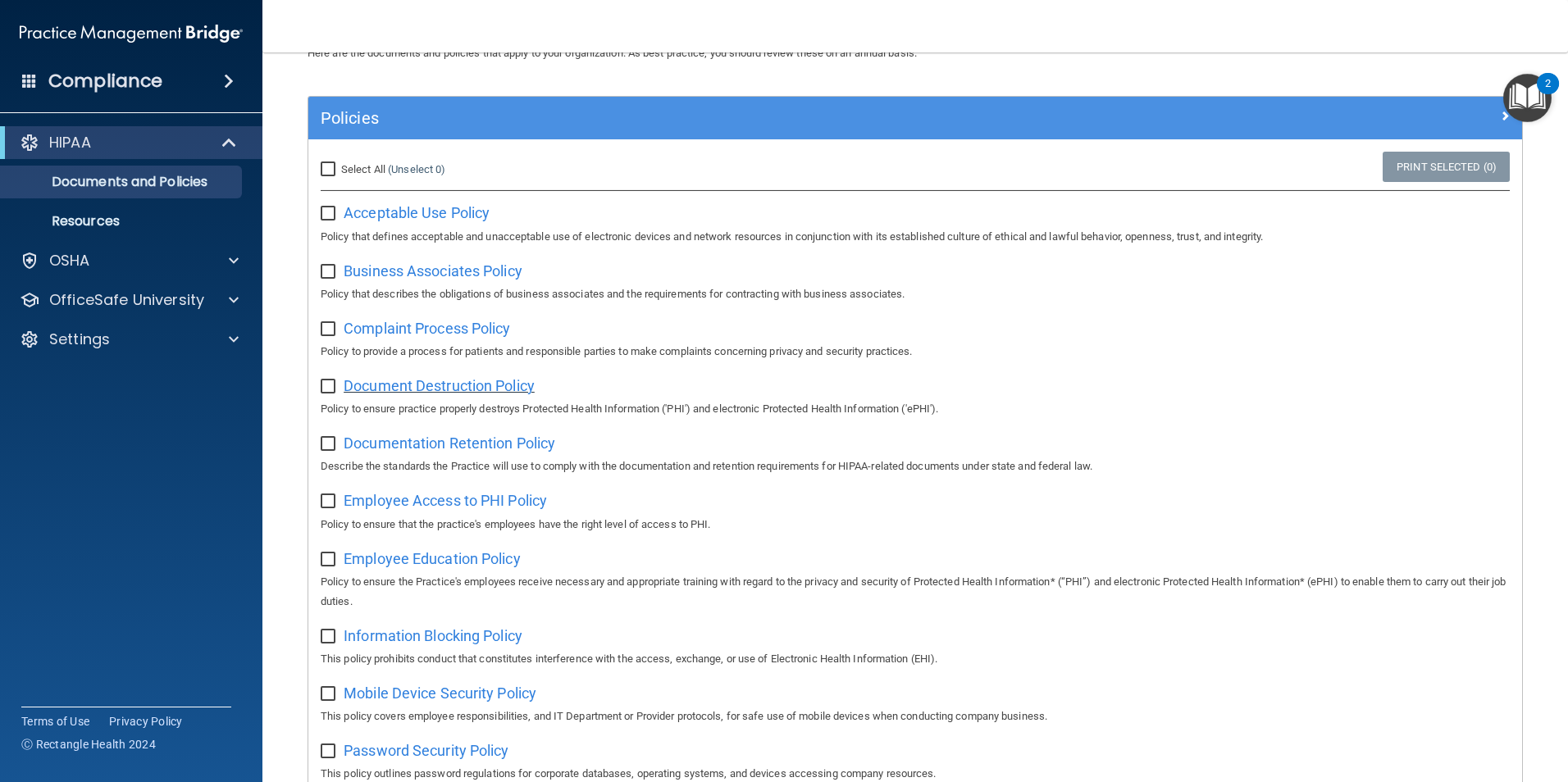
click at [433, 389] on span "Document Destruction Policy" at bounding box center [439, 386] width 191 height 17
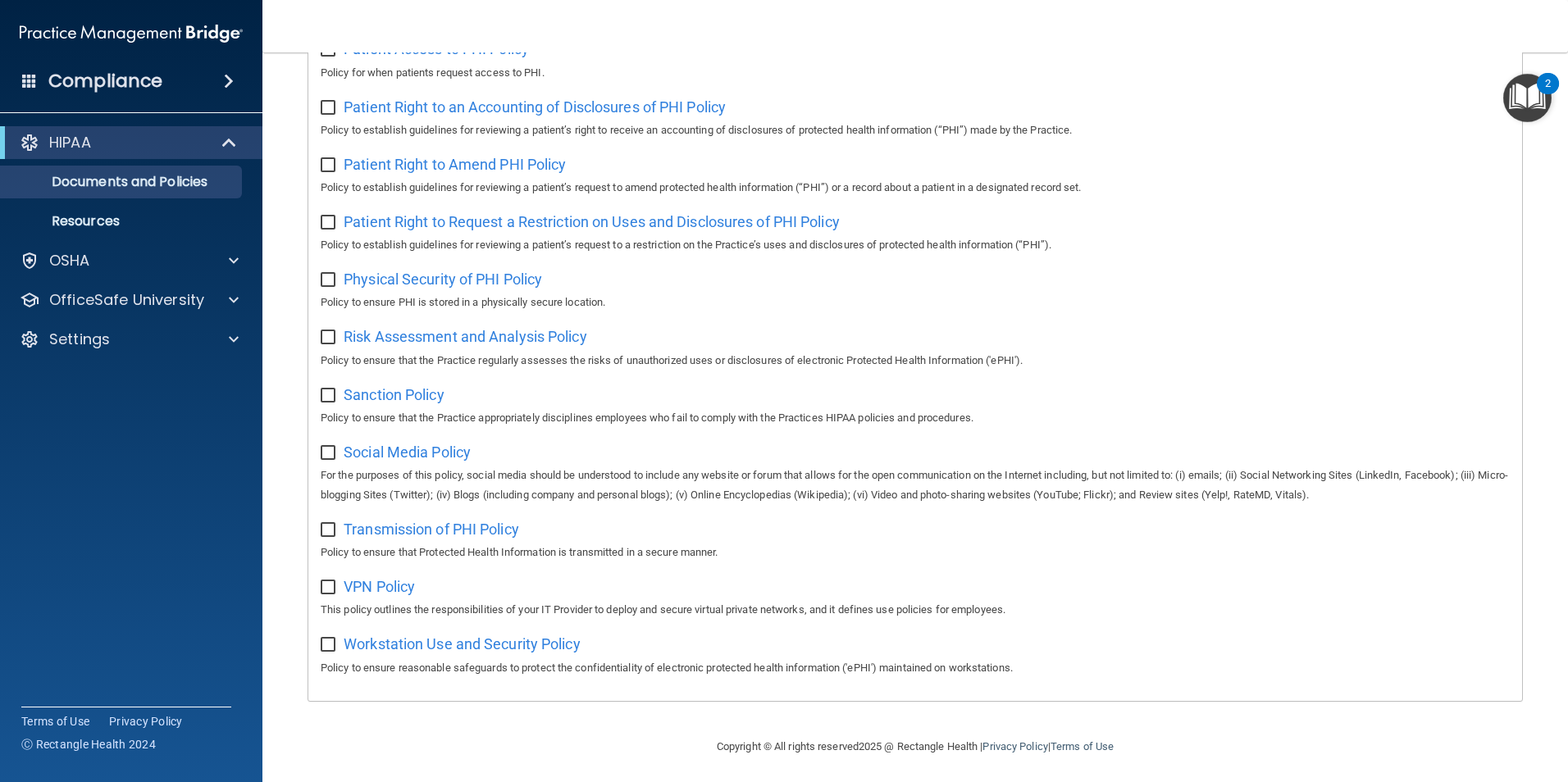
scroll to position [863, 0]
click at [130, 271] on div "OSHA" at bounding box center [131, 260] width 263 height 33
click at [148, 183] on p "Documents and Policies" at bounding box center [123, 182] width 224 height 16
click at [198, 75] on div "Compliance" at bounding box center [131, 81] width 262 height 36
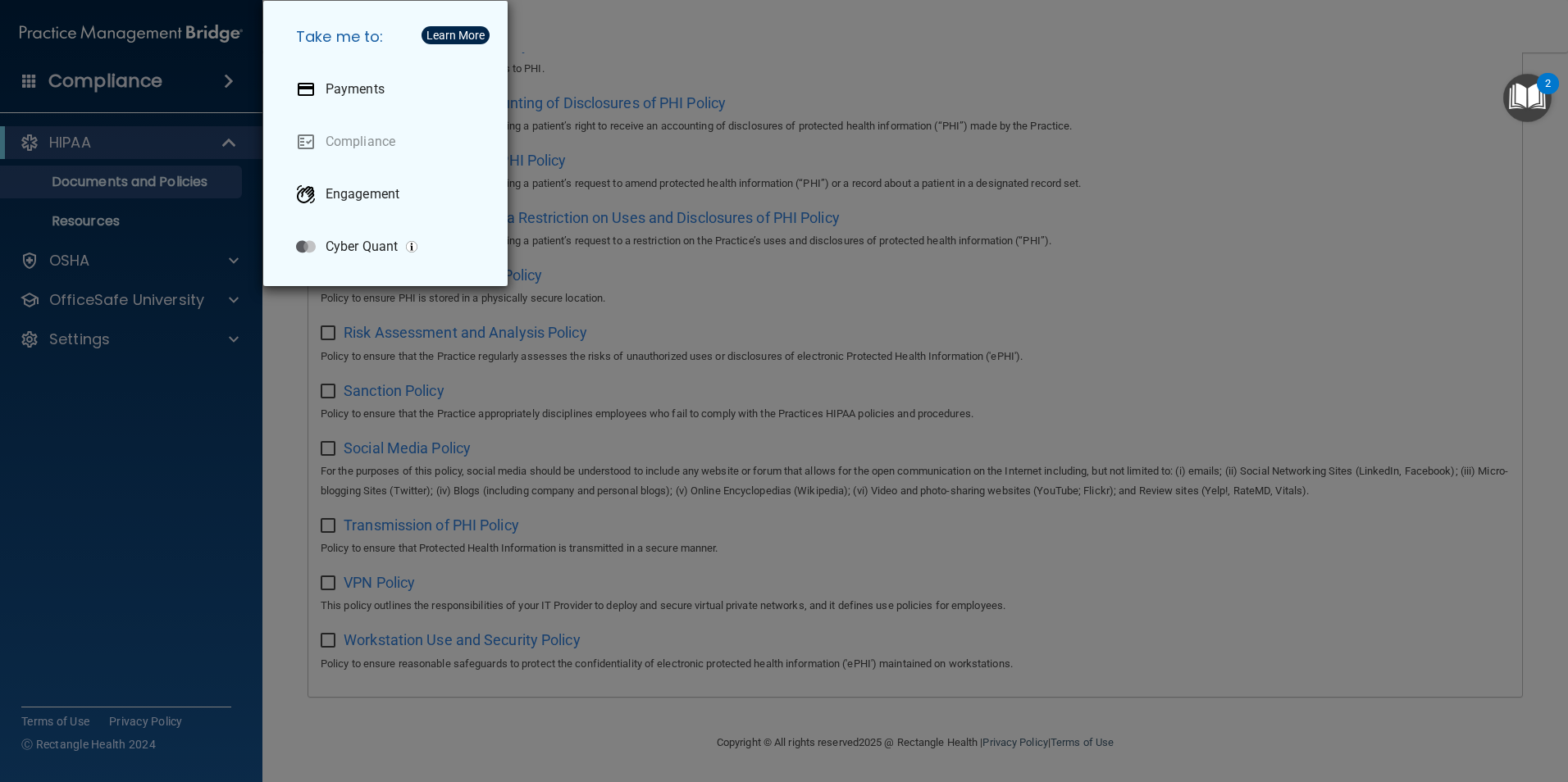
click at [1536, 91] on img "Open Resource Center, 2 new notifications" at bounding box center [1527, 98] width 49 height 49
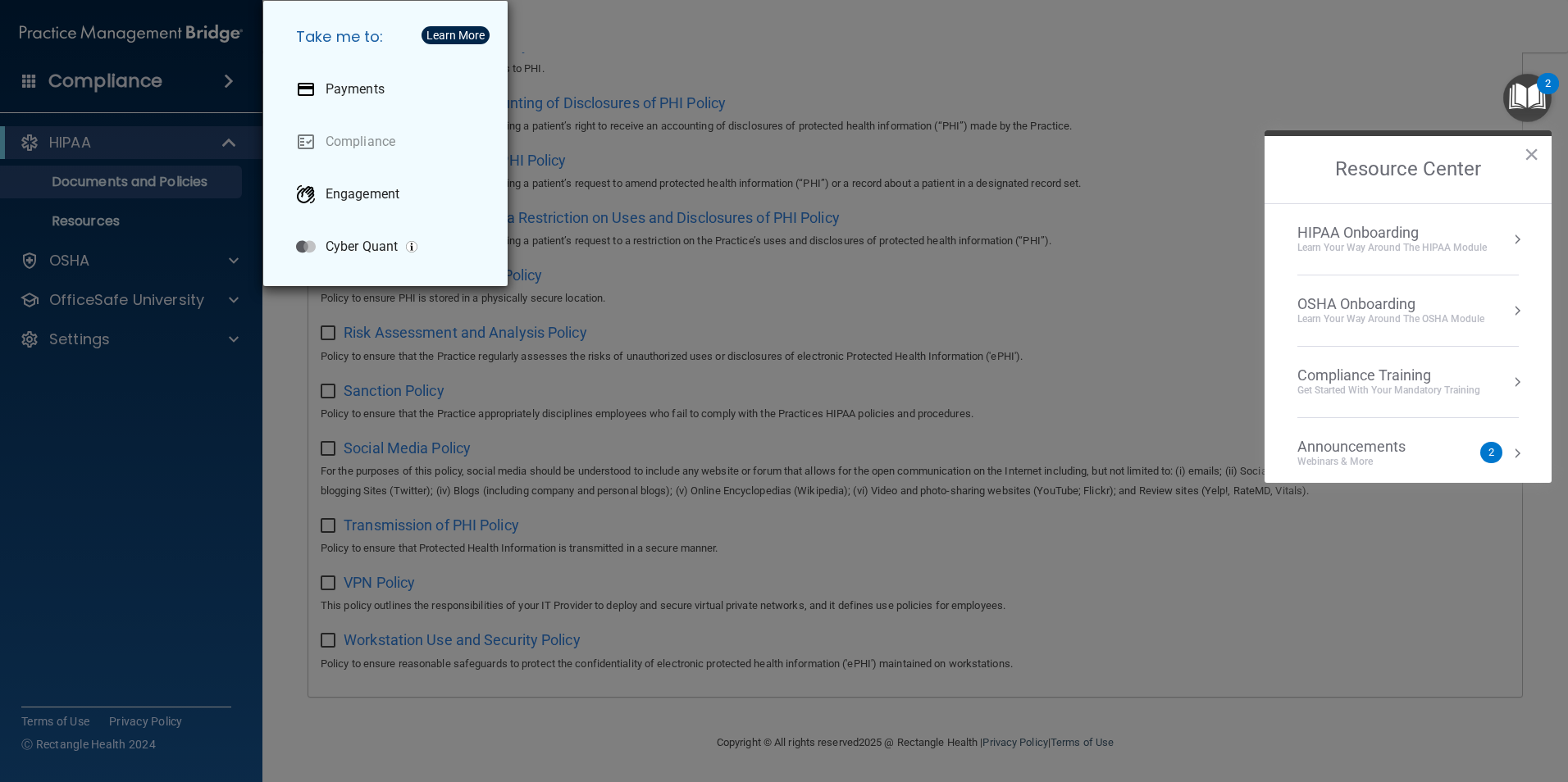
click at [1382, 240] on div "HIPAA Onboarding" at bounding box center [1392, 233] width 189 height 18
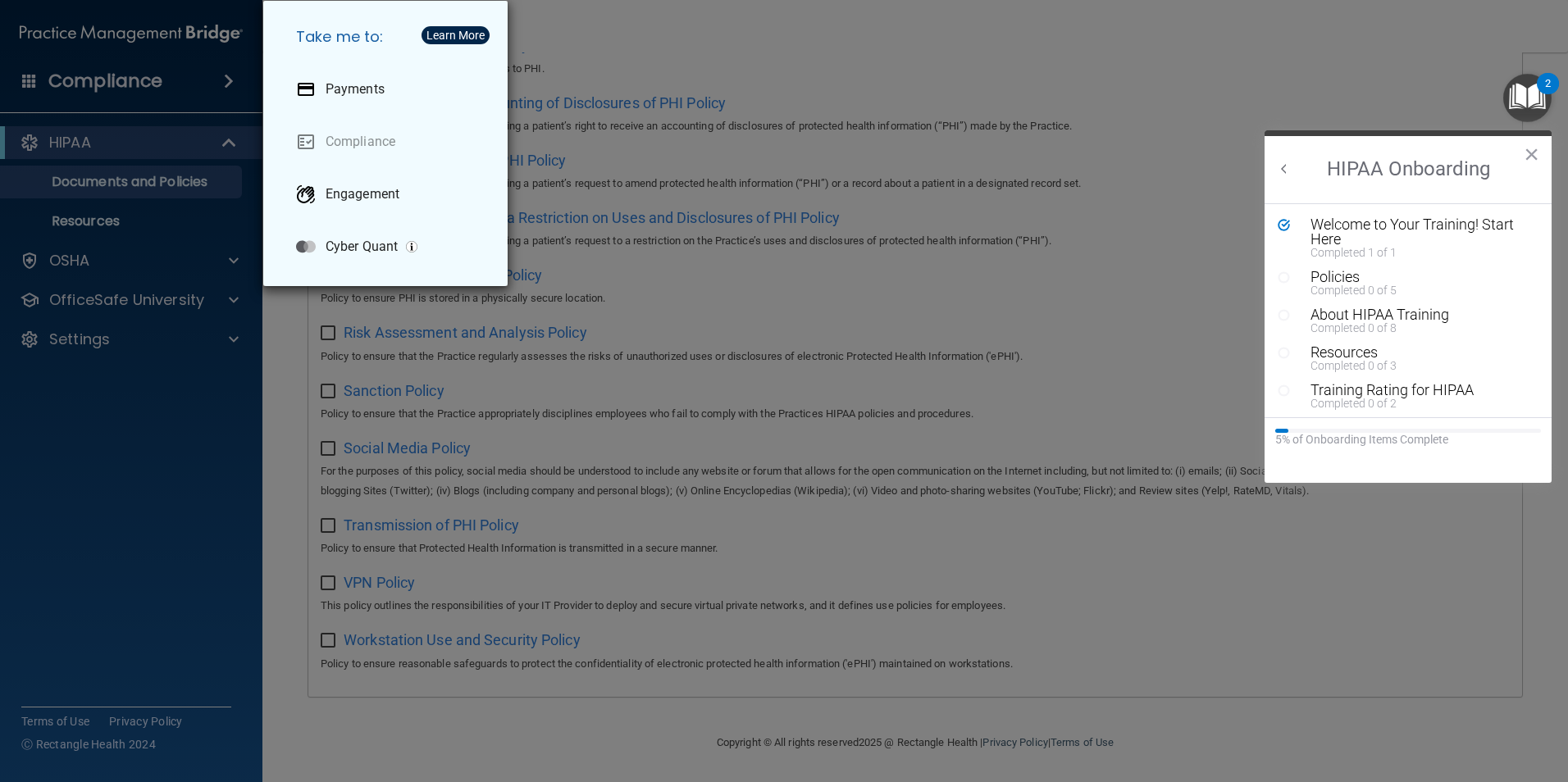
scroll to position [0, 0]
click at [1388, 225] on div "Welcome to Your Training! Start Here" at bounding box center [1414, 232] width 207 height 30
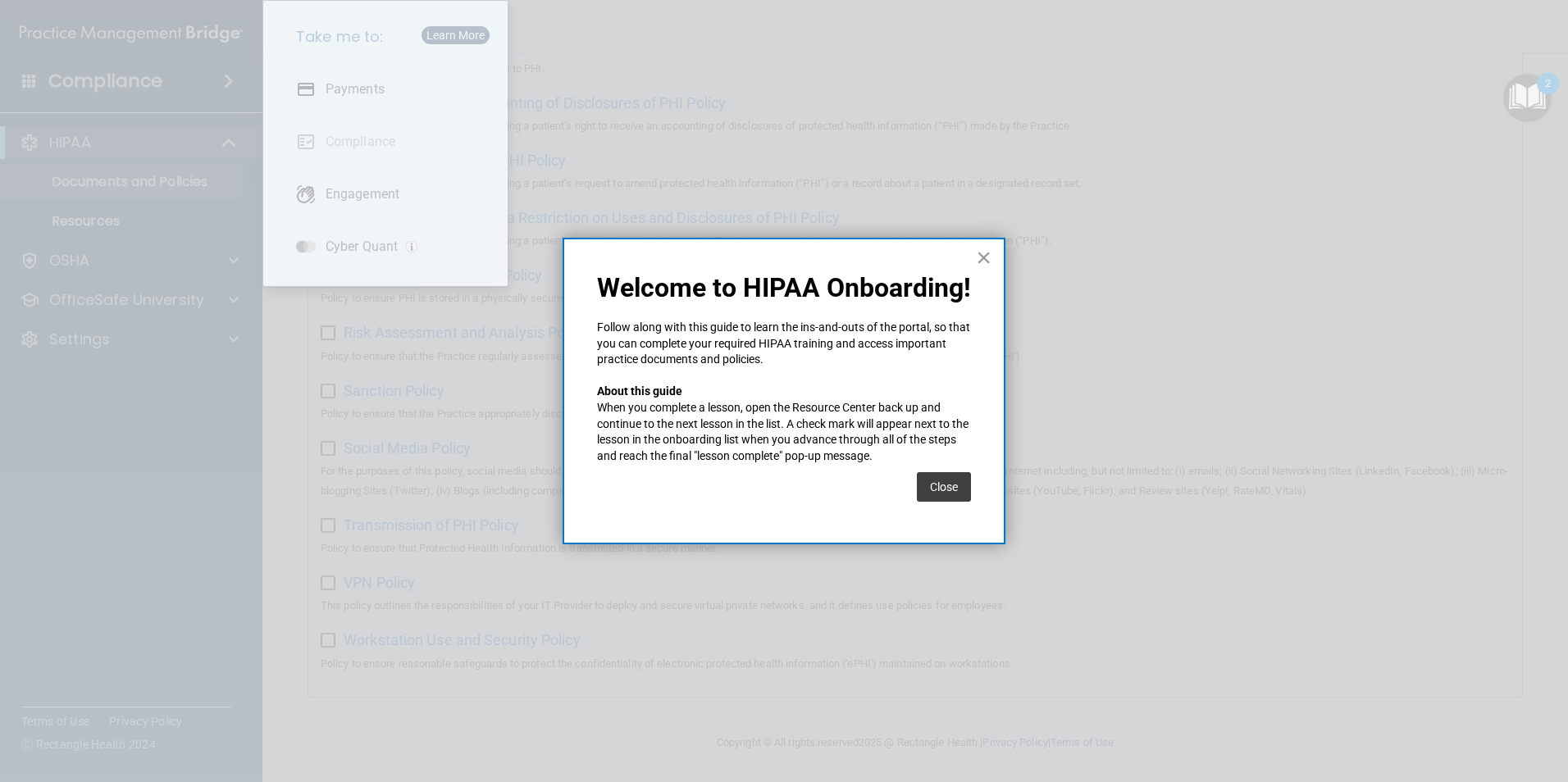
click at [985, 257] on button "×" at bounding box center [984, 257] width 16 height 26
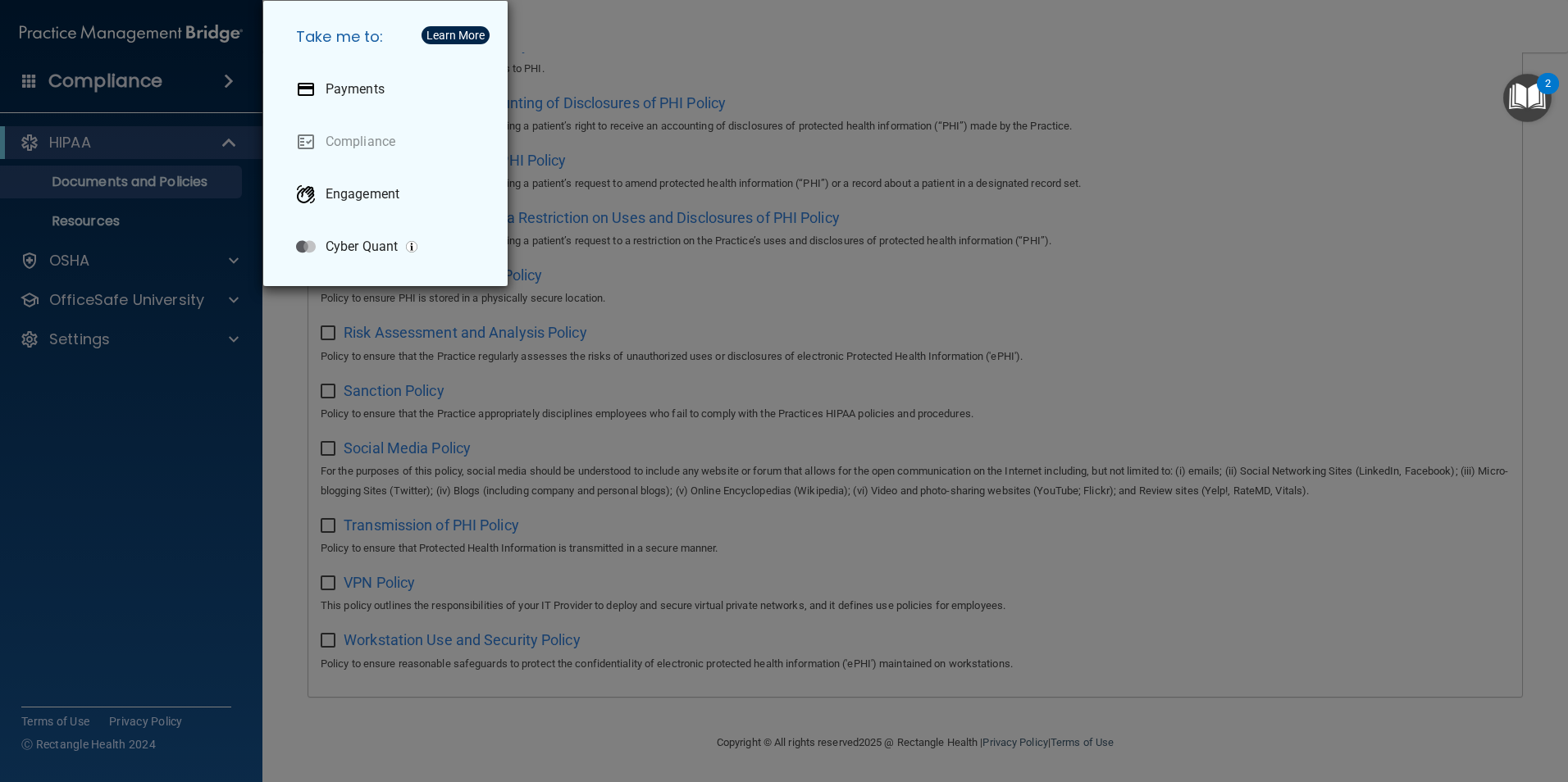
click at [722, 34] on div "Take me to: Payments Compliance Engagement Cyber Quant" at bounding box center [784, 391] width 1568 height 782
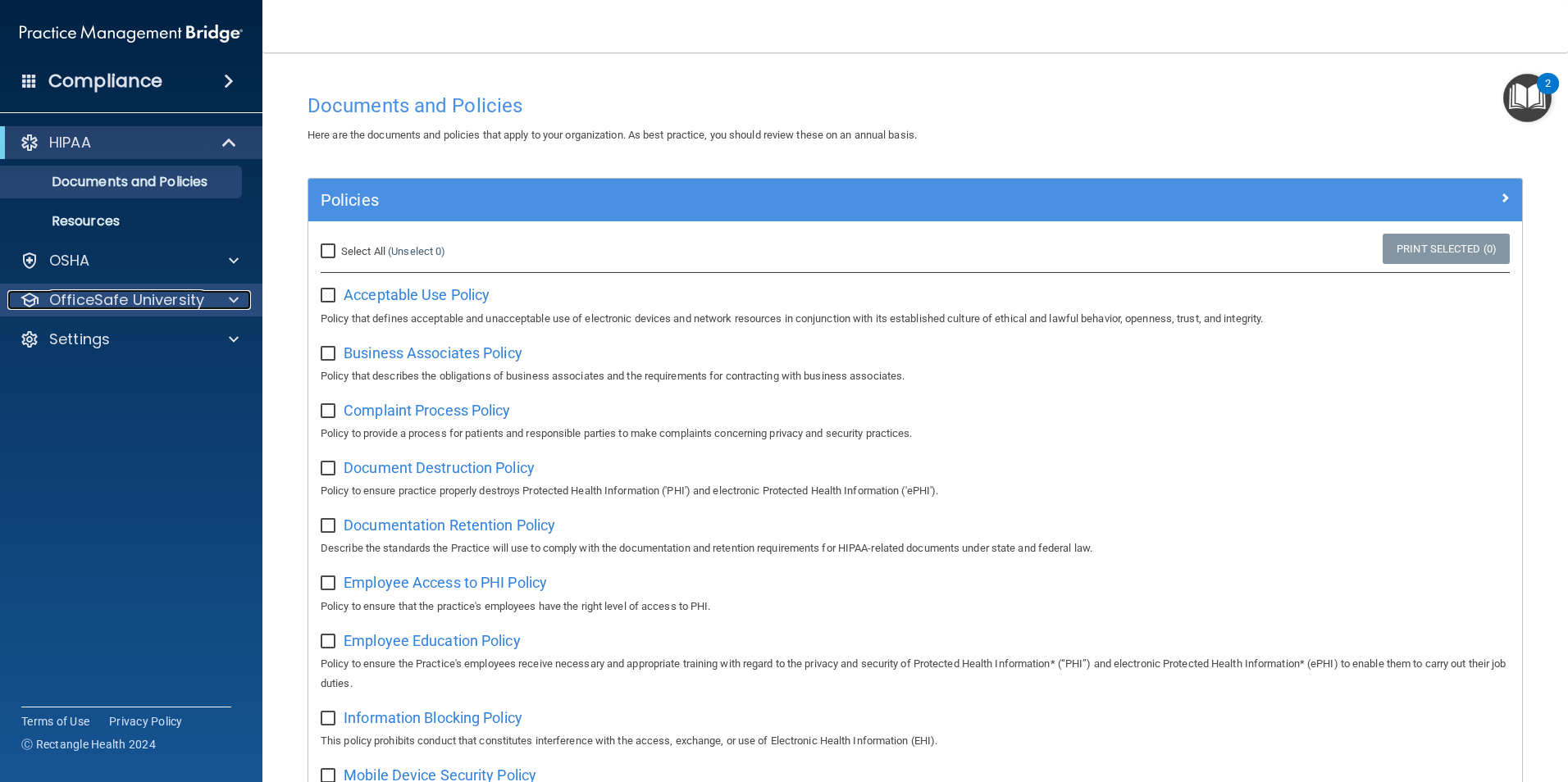
click at [229, 297] on span at bounding box center [234, 300] width 10 height 20
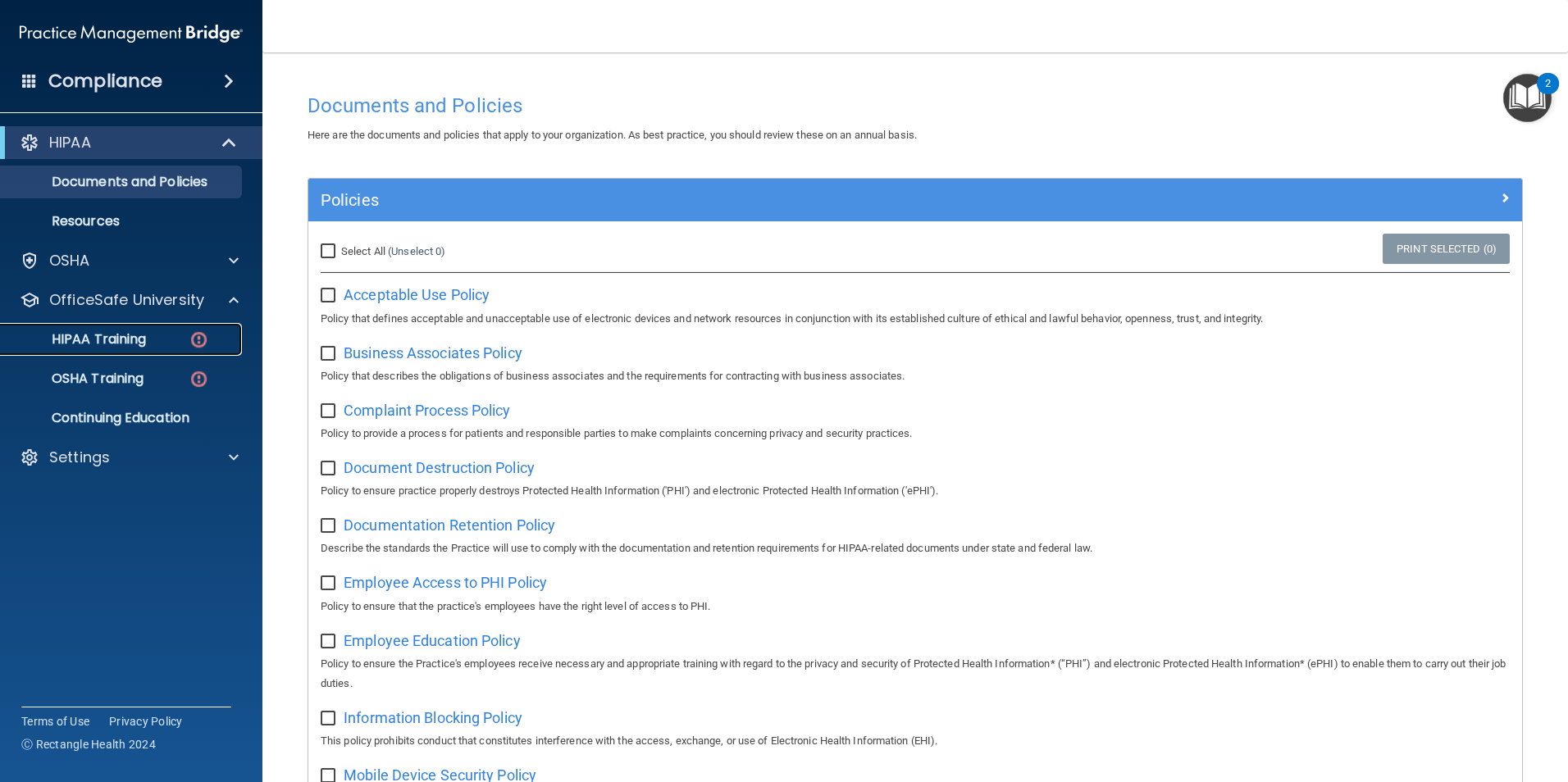
click at [174, 339] on div "HIPAA Training" at bounding box center [123, 340] width 224 height 16
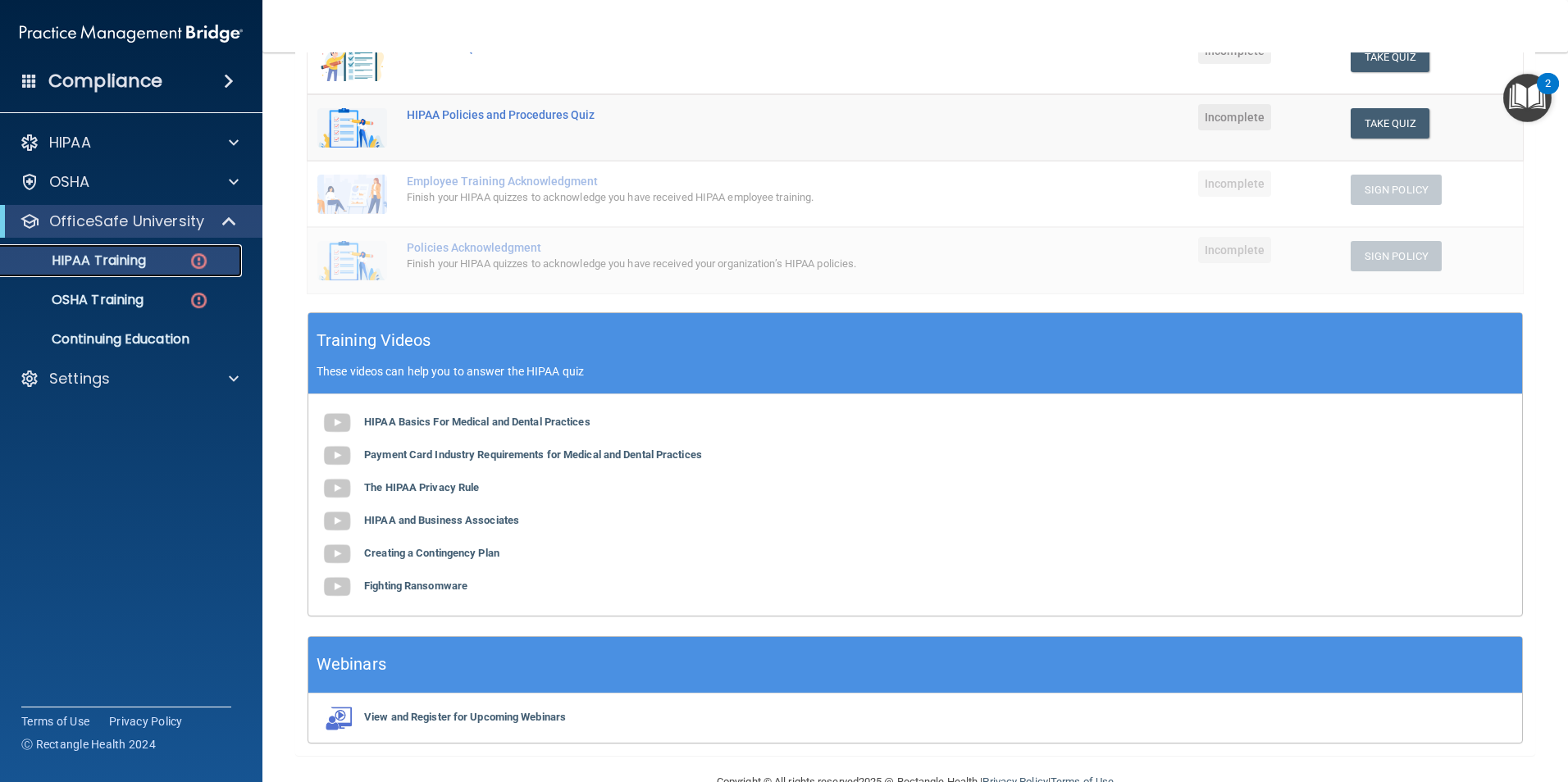
scroll to position [328, 0]
click at [589, 427] on b "HIPAA Basics For Medical and Dental Practices" at bounding box center [476, 421] width 226 height 12
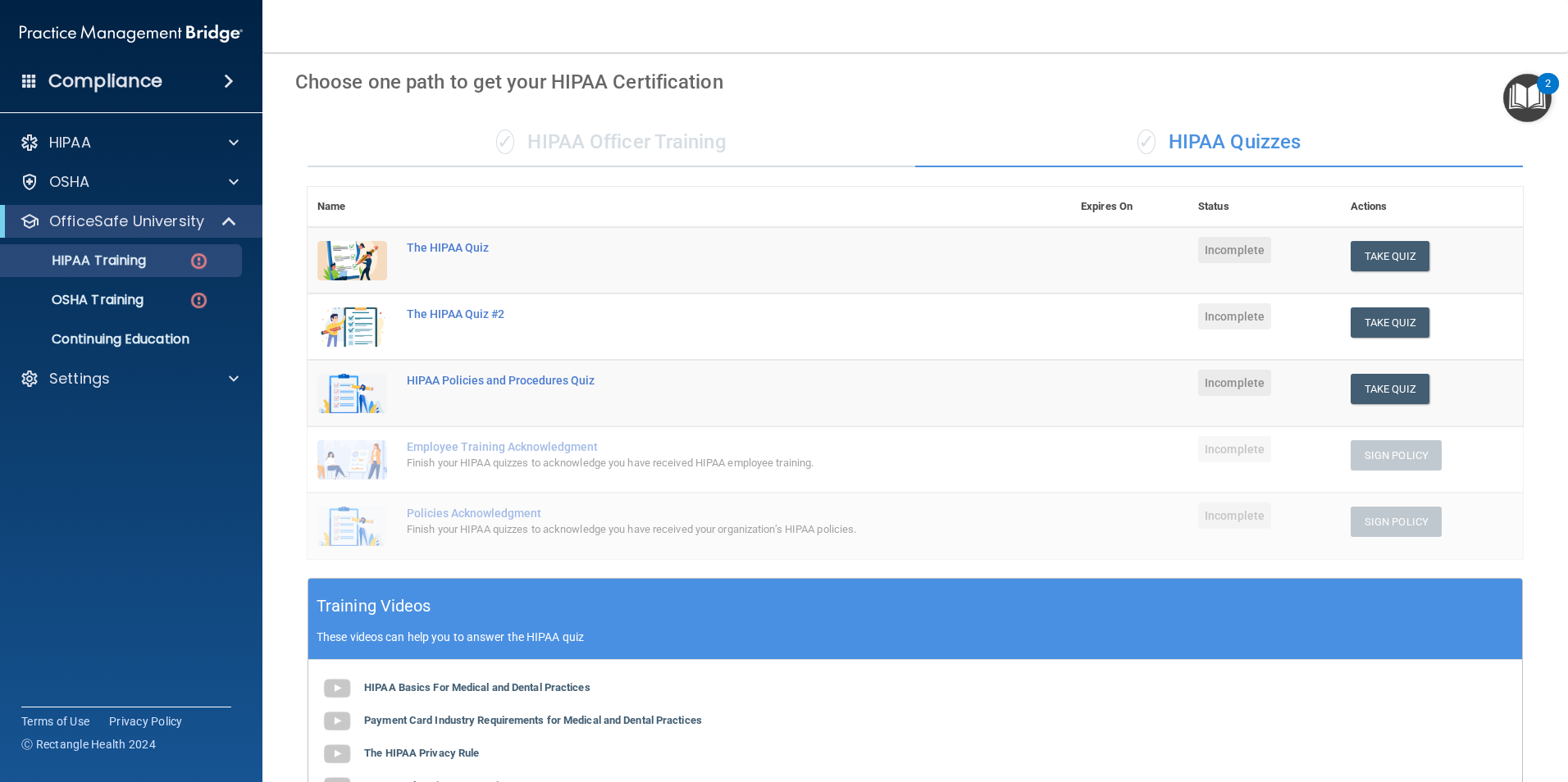
scroll to position [0, 0]
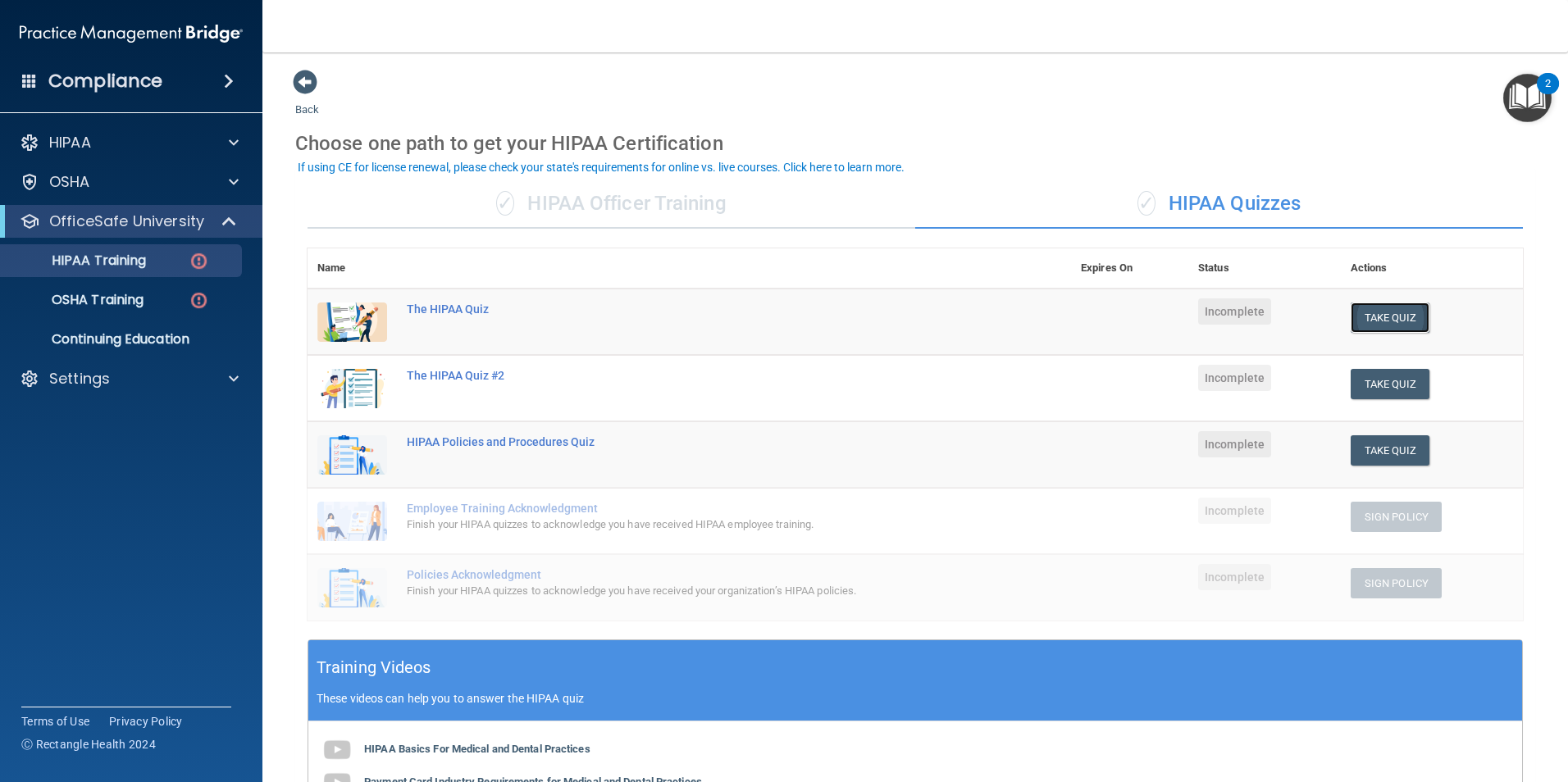
click at [1370, 325] on button "Take Quiz" at bounding box center [1390, 318] width 79 height 30
